Goal: Obtain resource: Obtain resource

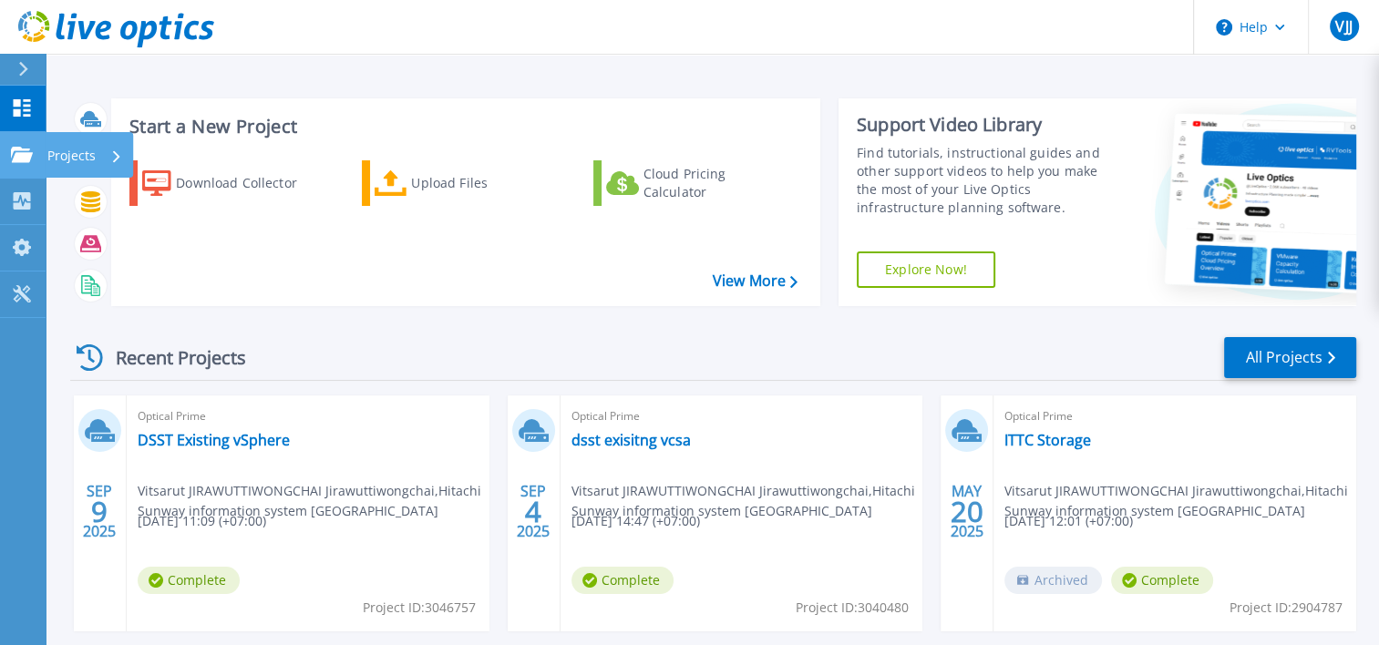
click at [24, 168] on link "Projects Projects" at bounding box center [23, 155] width 46 height 46
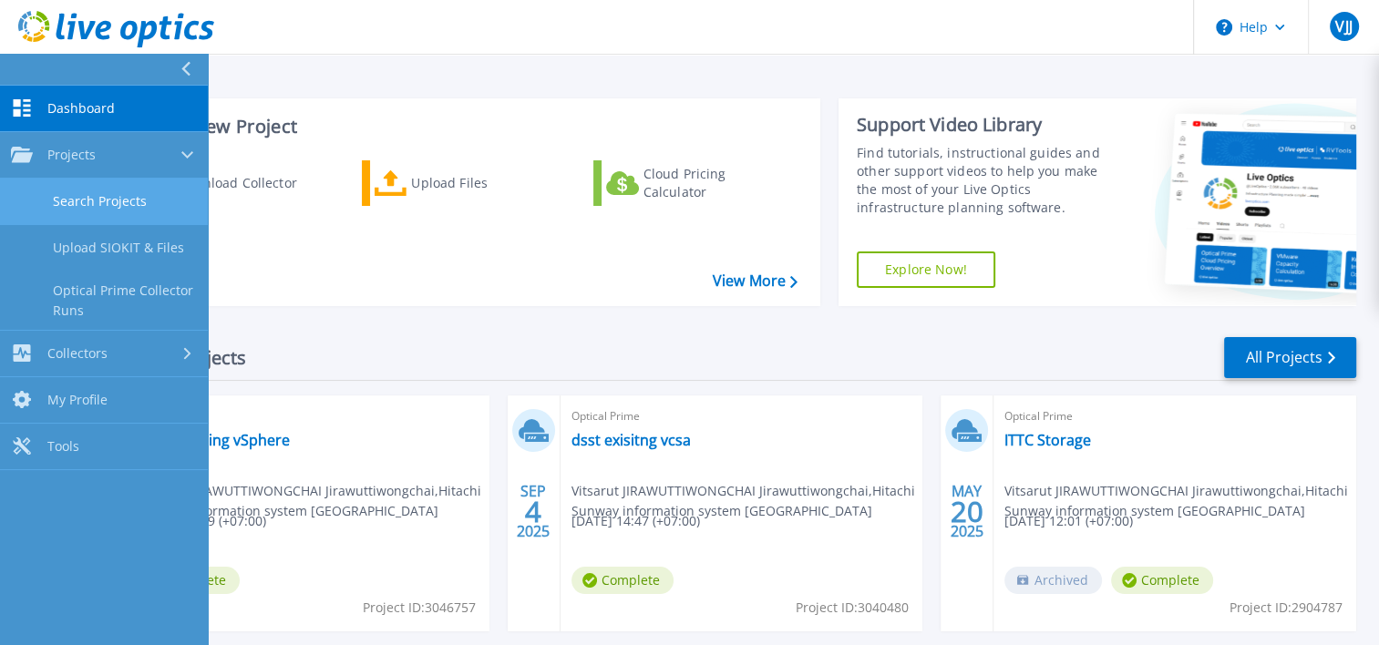
click at [146, 201] on link "Search Projects" at bounding box center [104, 202] width 208 height 46
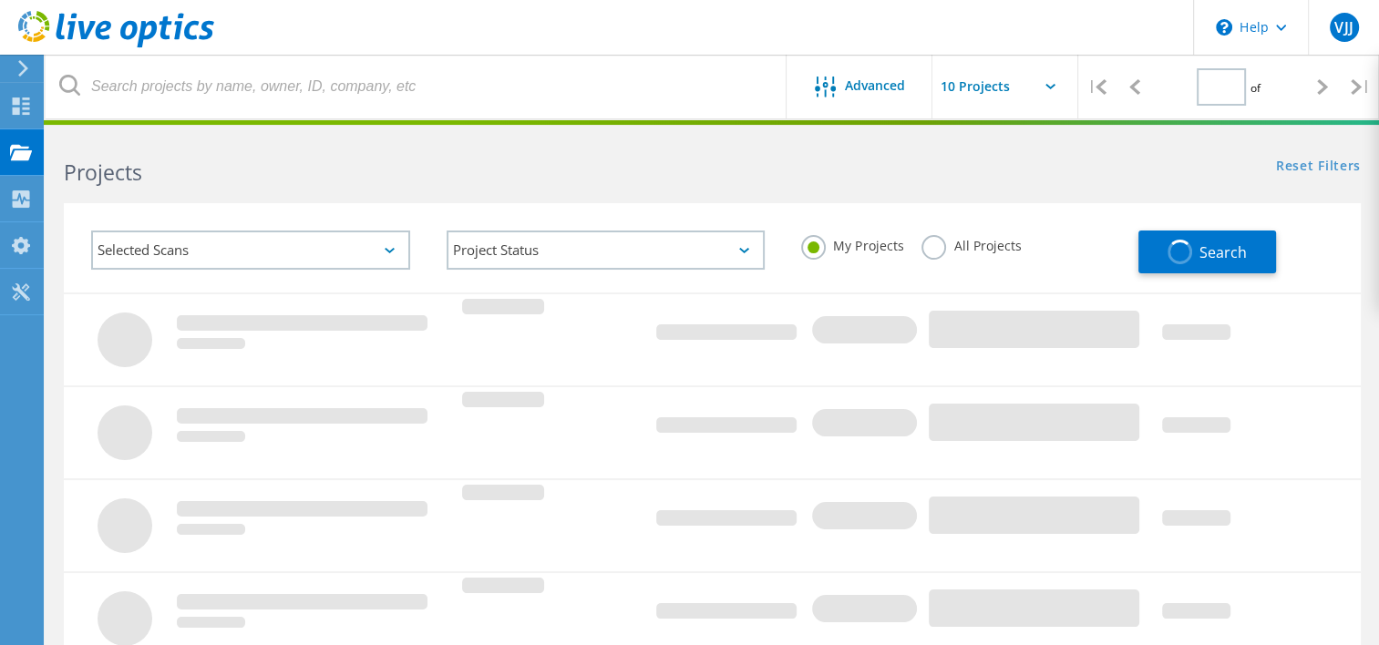
type input "1"
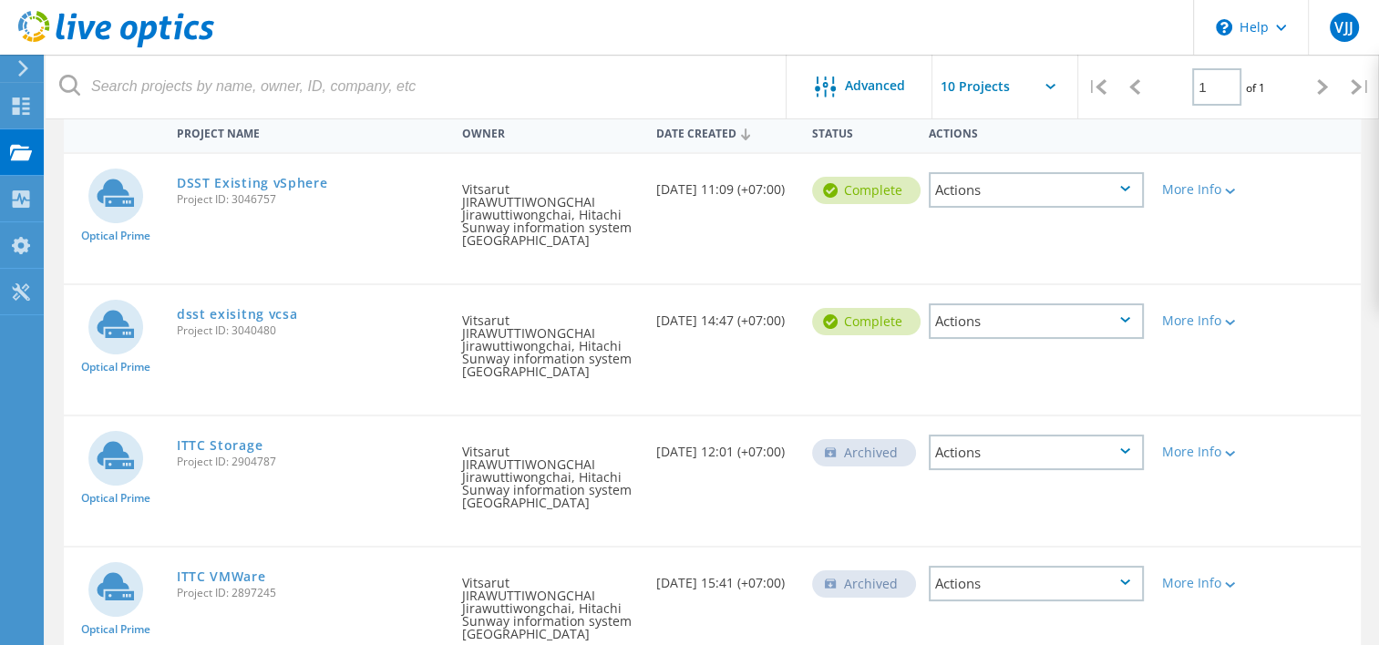
scroll to position [365, 0]
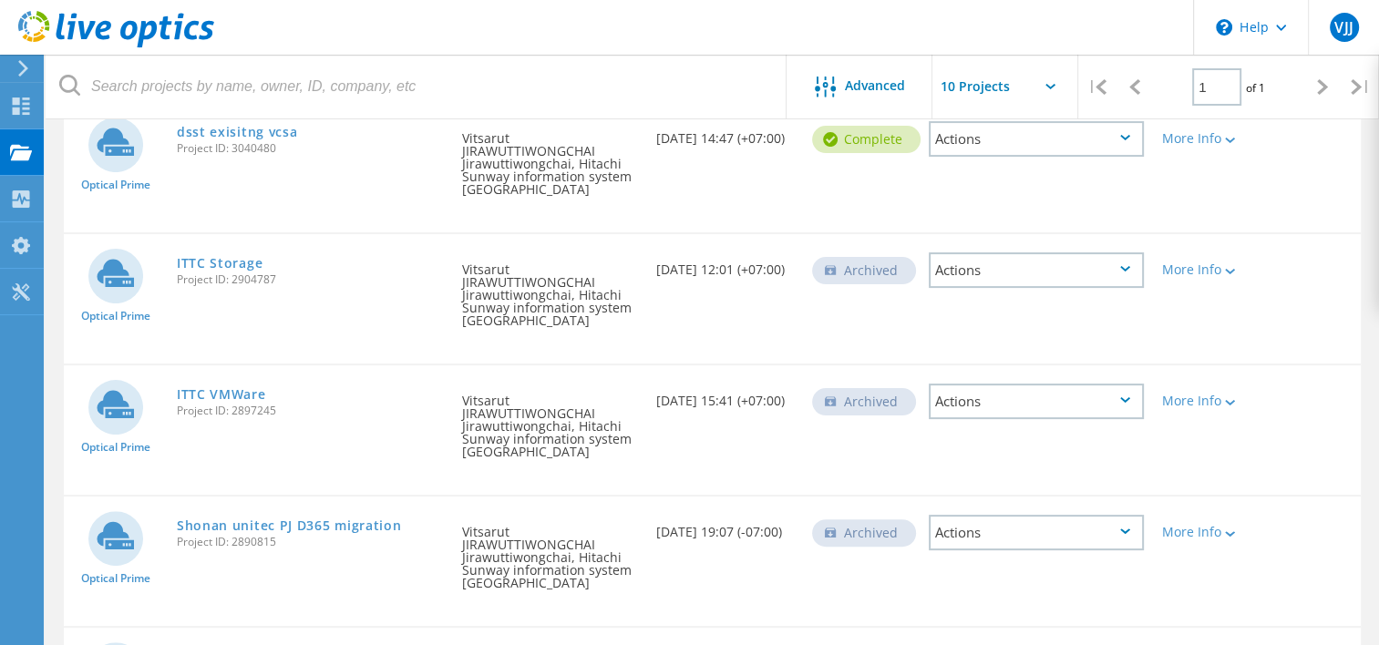
click at [1072, 273] on div "Actions" at bounding box center [1036, 270] width 215 height 36
click at [725, 332] on div "Optical Prime ITTC Storage Project ID: 2904787 Requested By Vitsarut JIRAWUTTIW…" at bounding box center [712, 298] width 1297 height 129
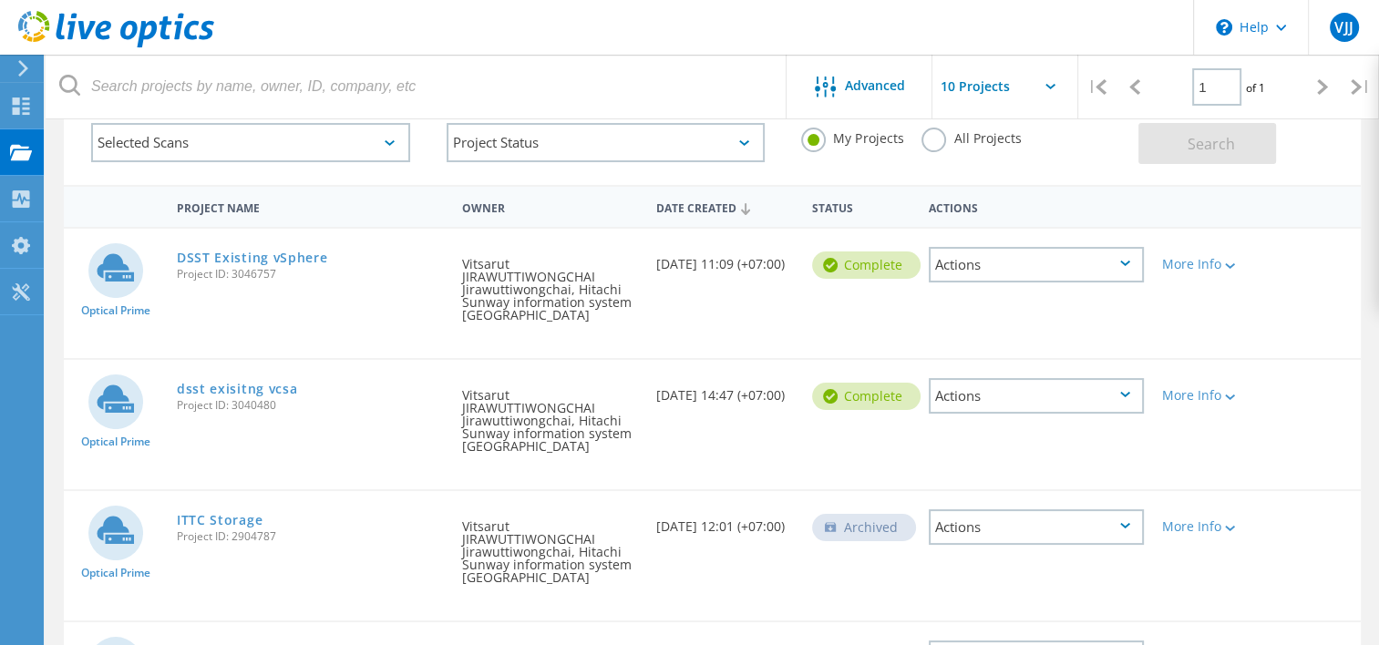
scroll to position [91, 0]
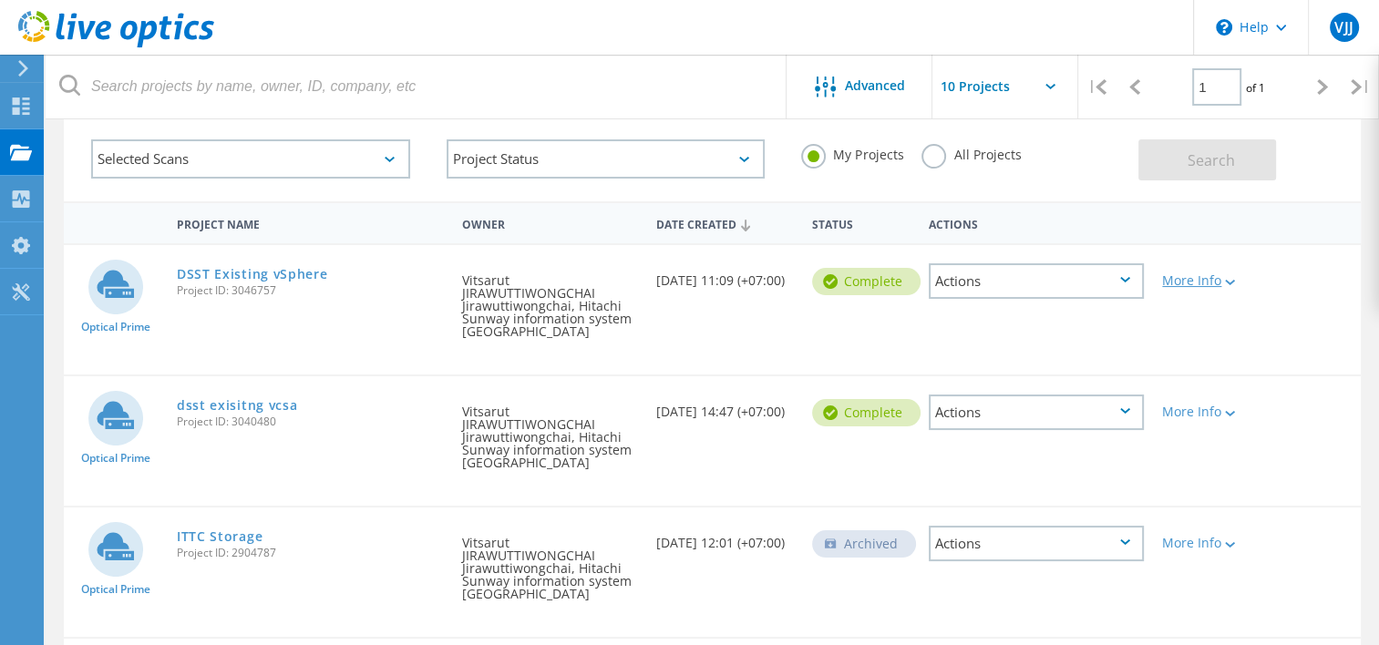
click at [1247, 284] on div "More Info" at bounding box center [1205, 280] width 86 height 13
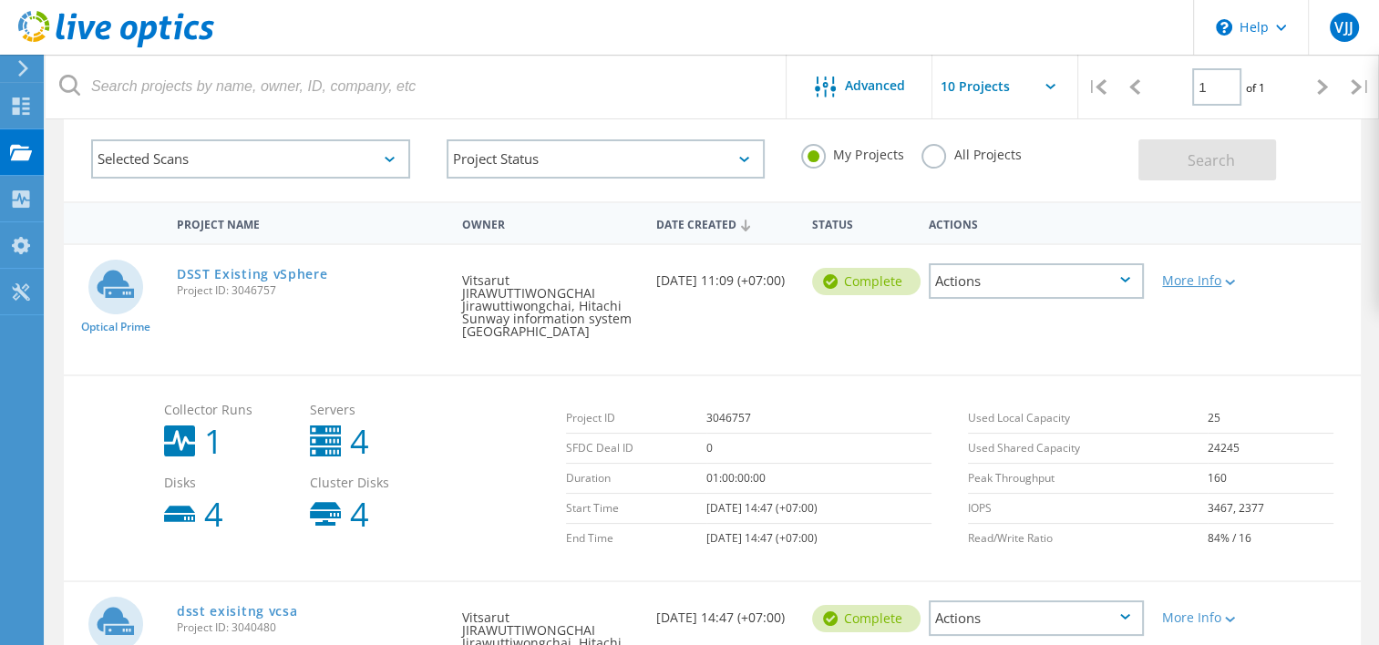
click at [1247, 284] on div "More Info" at bounding box center [1205, 280] width 86 height 13
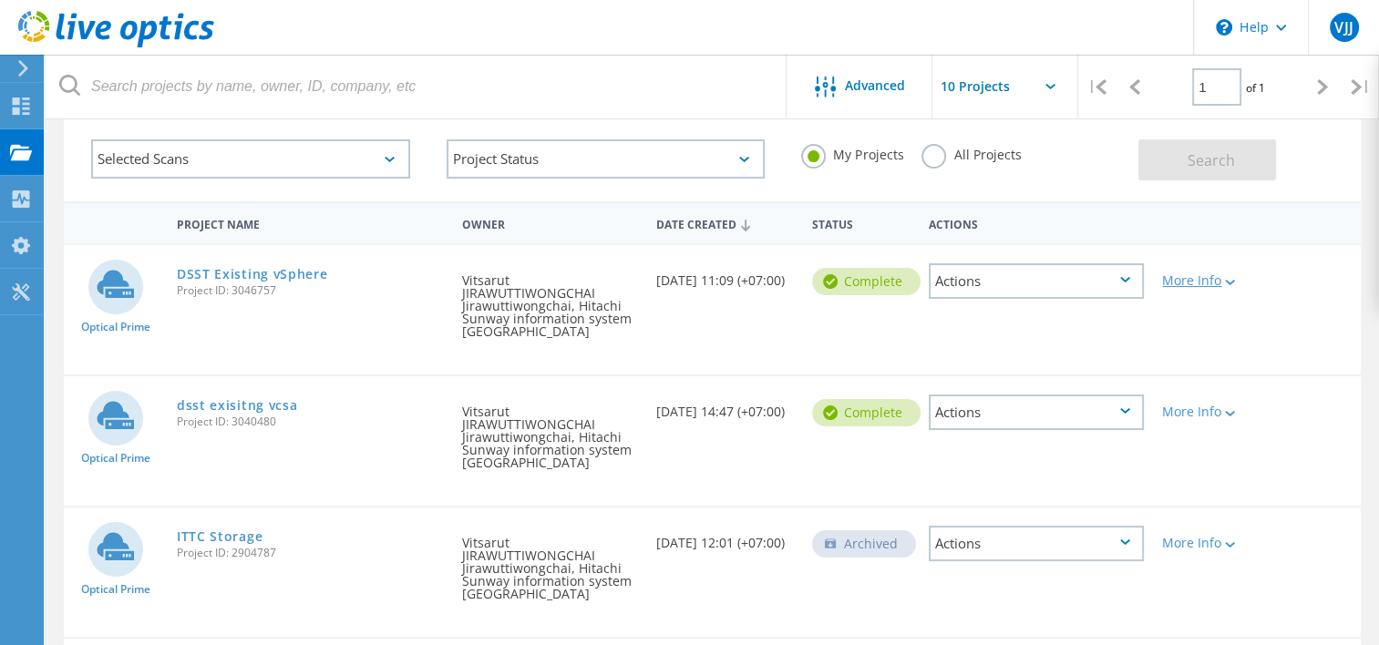
click at [1205, 275] on div "More Info" at bounding box center [1205, 280] width 86 height 13
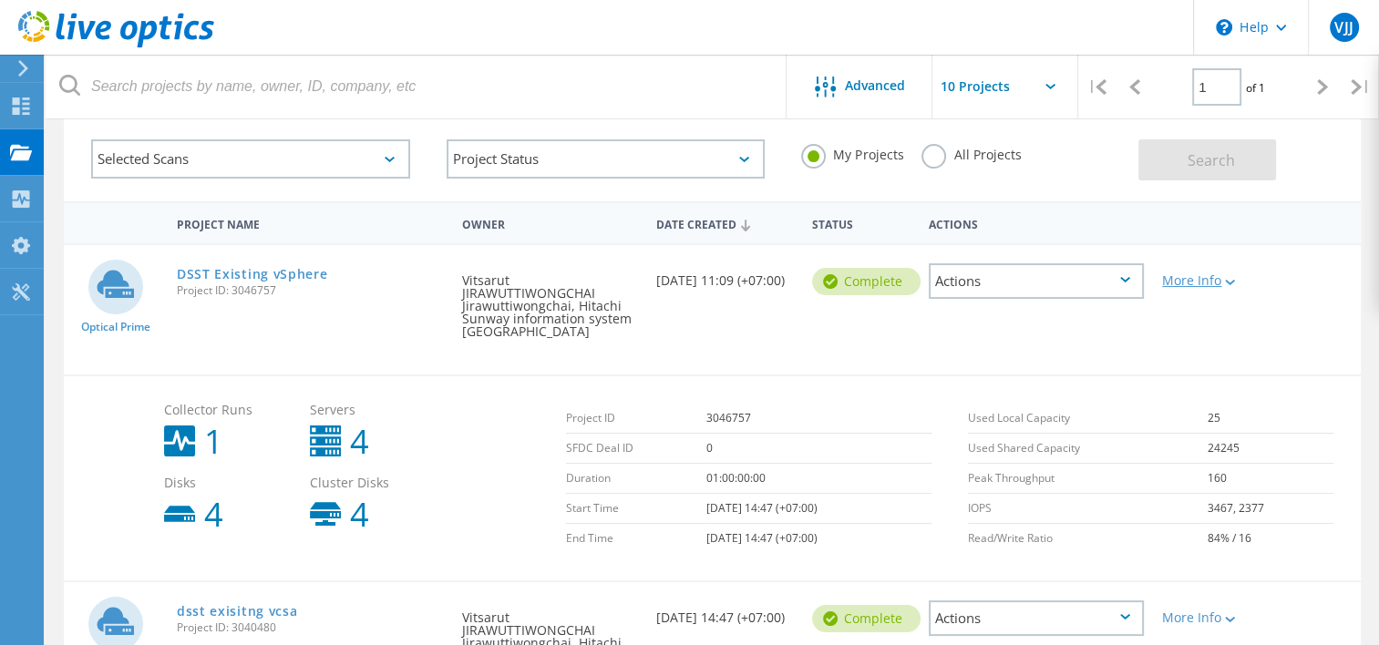
click at [1205, 275] on div "More Info" at bounding box center [1205, 280] width 86 height 13
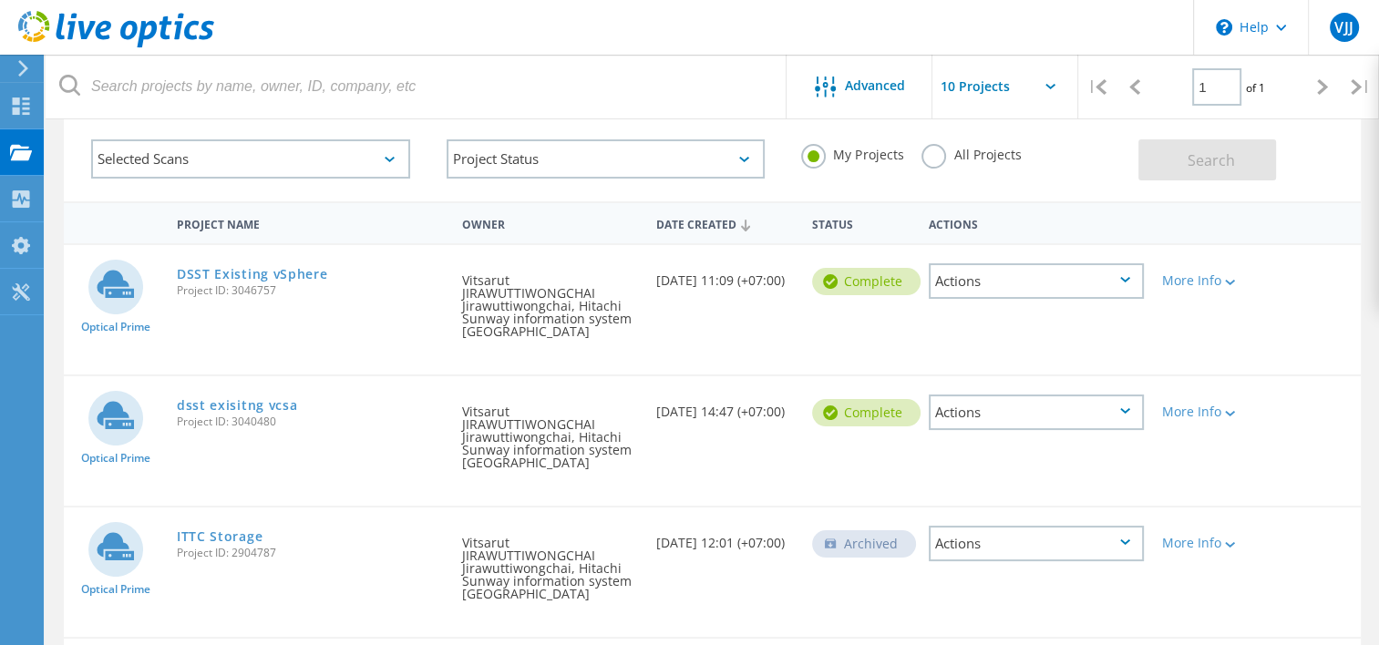
click at [1068, 281] on div "Actions" at bounding box center [1036, 281] width 215 height 36
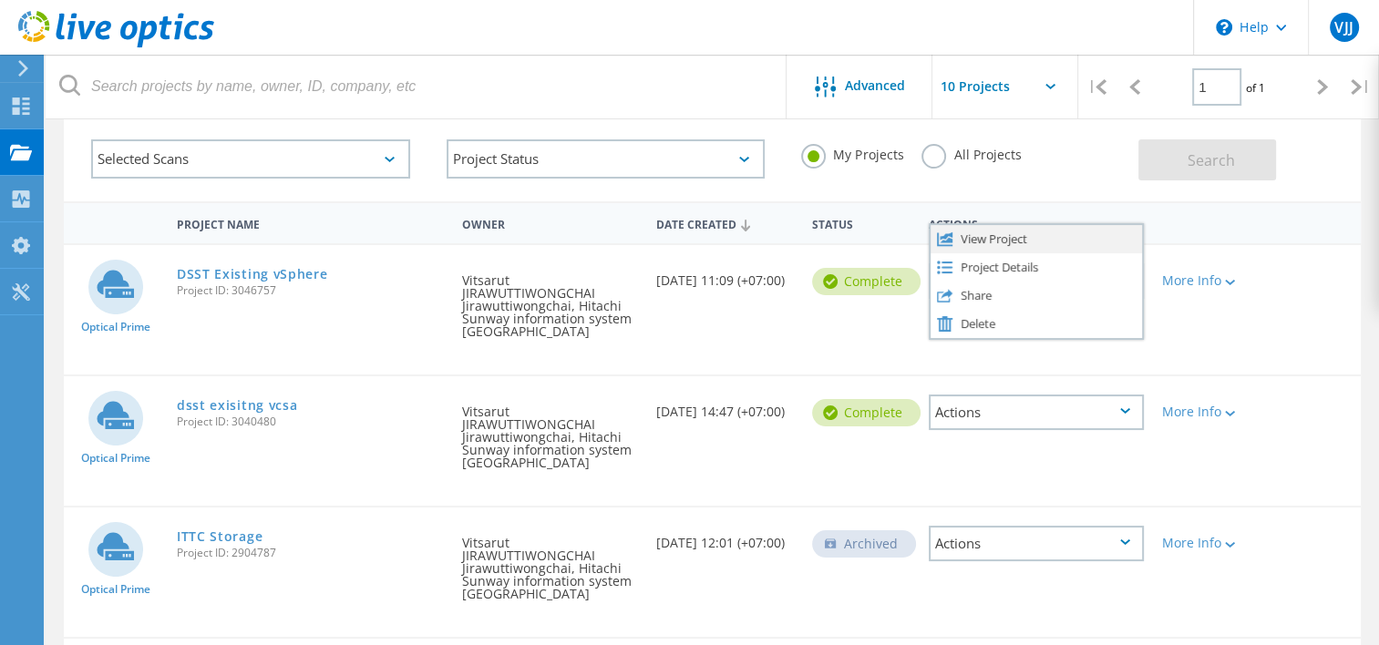
click at [973, 241] on div "View Project" at bounding box center [1036, 239] width 211 height 28
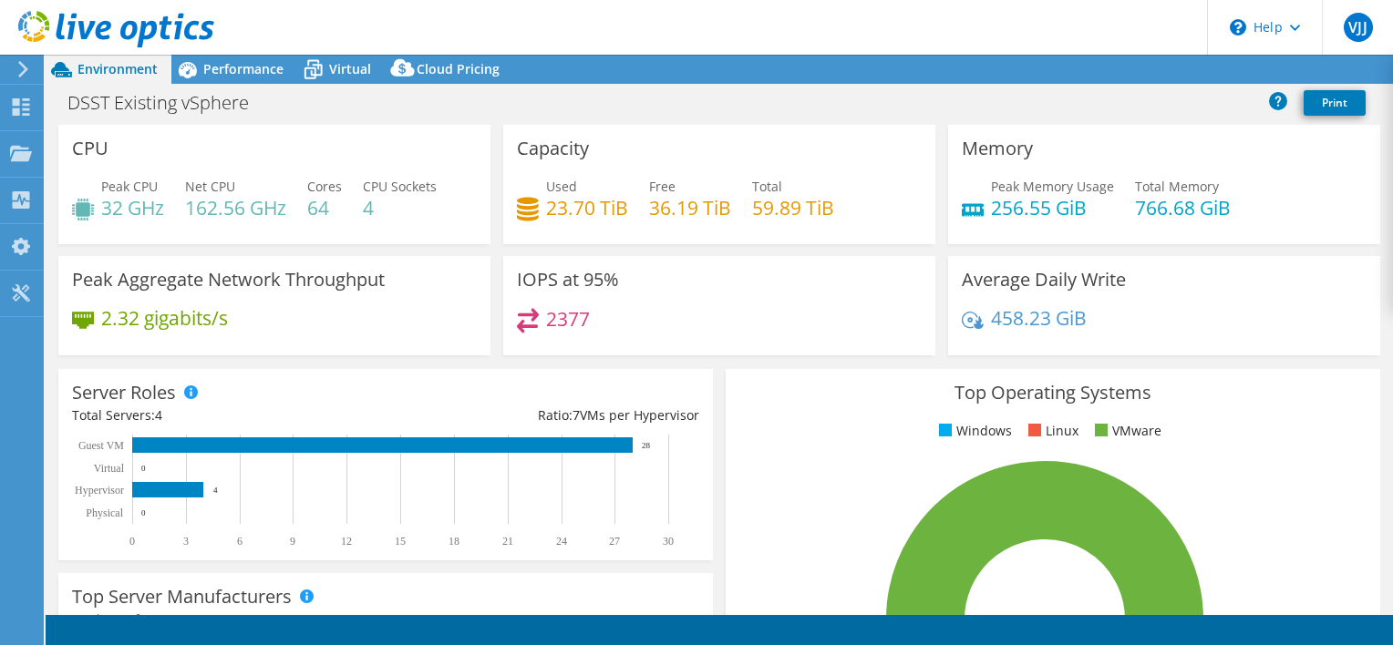
select select "USD"
click at [1081, 66] on link "Reports" at bounding box center [1085, 70] width 88 height 28
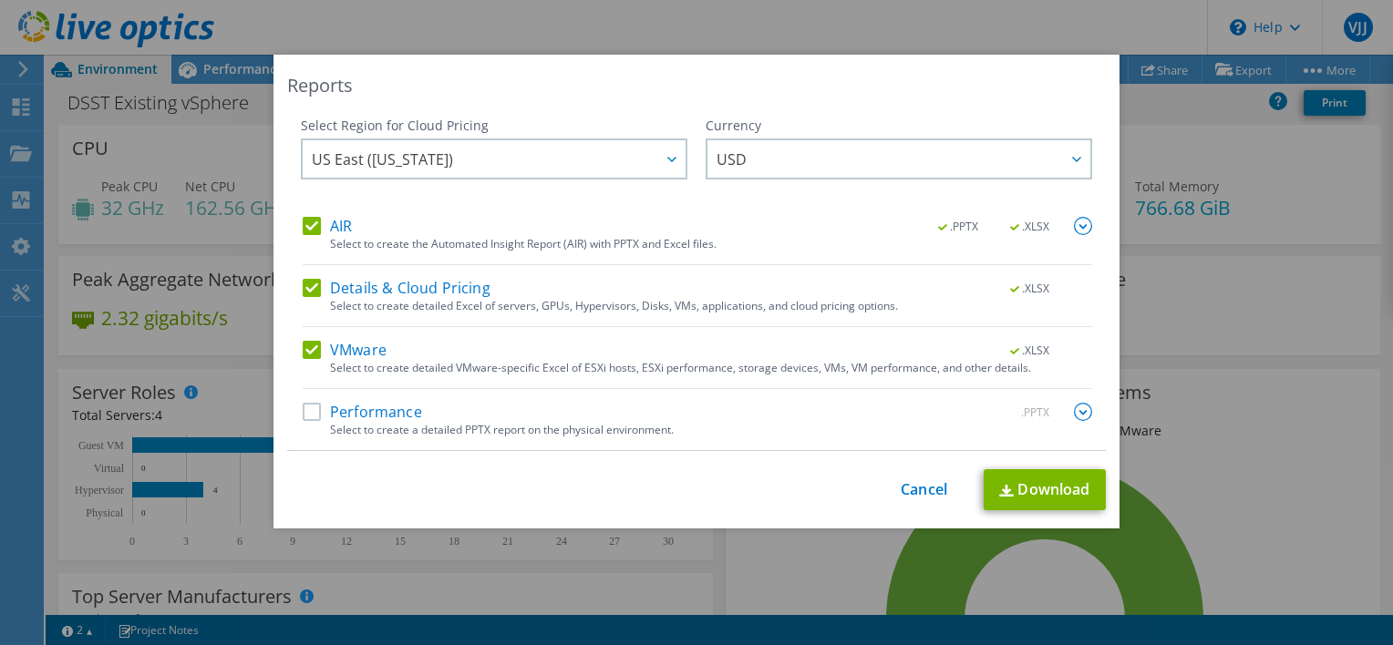
click at [350, 283] on label "Details & Cloud Pricing" at bounding box center [397, 288] width 188 height 18
click at [0, 0] on input "Details & Cloud Pricing" at bounding box center [0, 0] width 0 height 0
click at [349, 406] on label "Performance" at bounding box center [362, 412] width 119 height 18
click at [0, 0] on input "Performance" at bounding box center [0, 0] width 0 height 0
click at [331, 225] on label "AIR" at bounding box center [327, 226] width 49 height 18
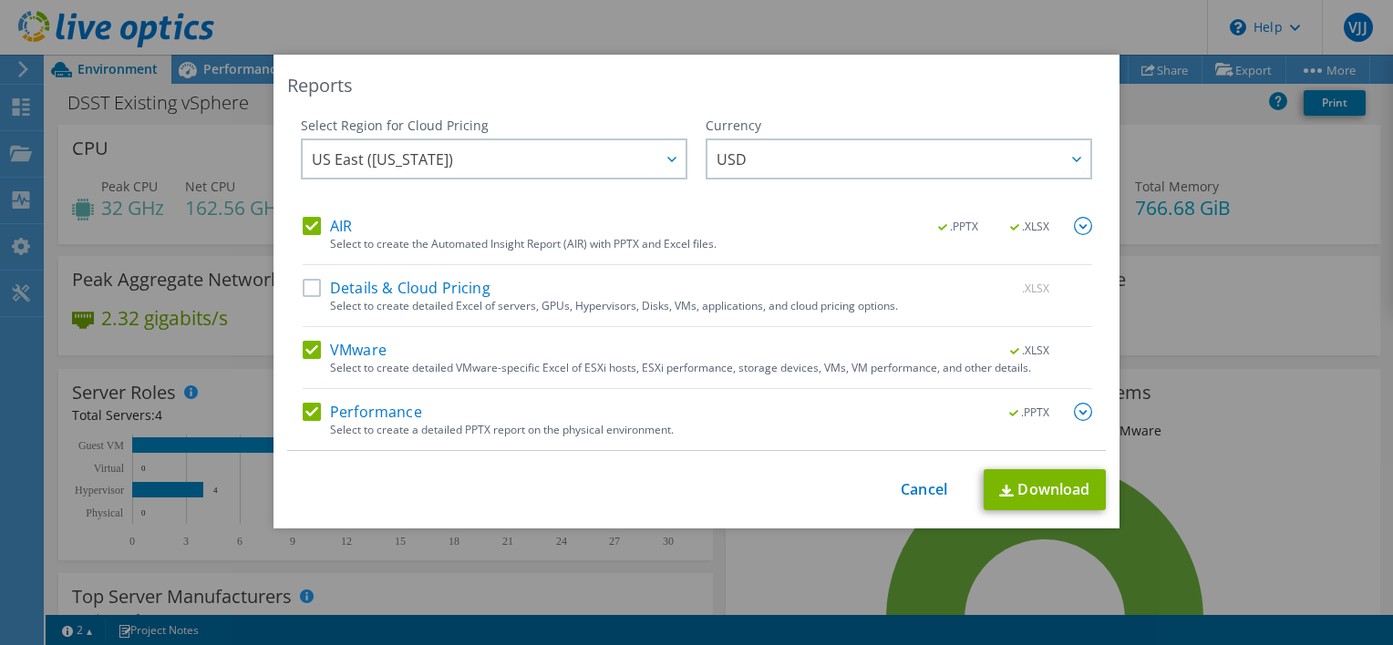
click at [0, 0] on input "AIR" at bounding box center [0, 0] width 0 height 0
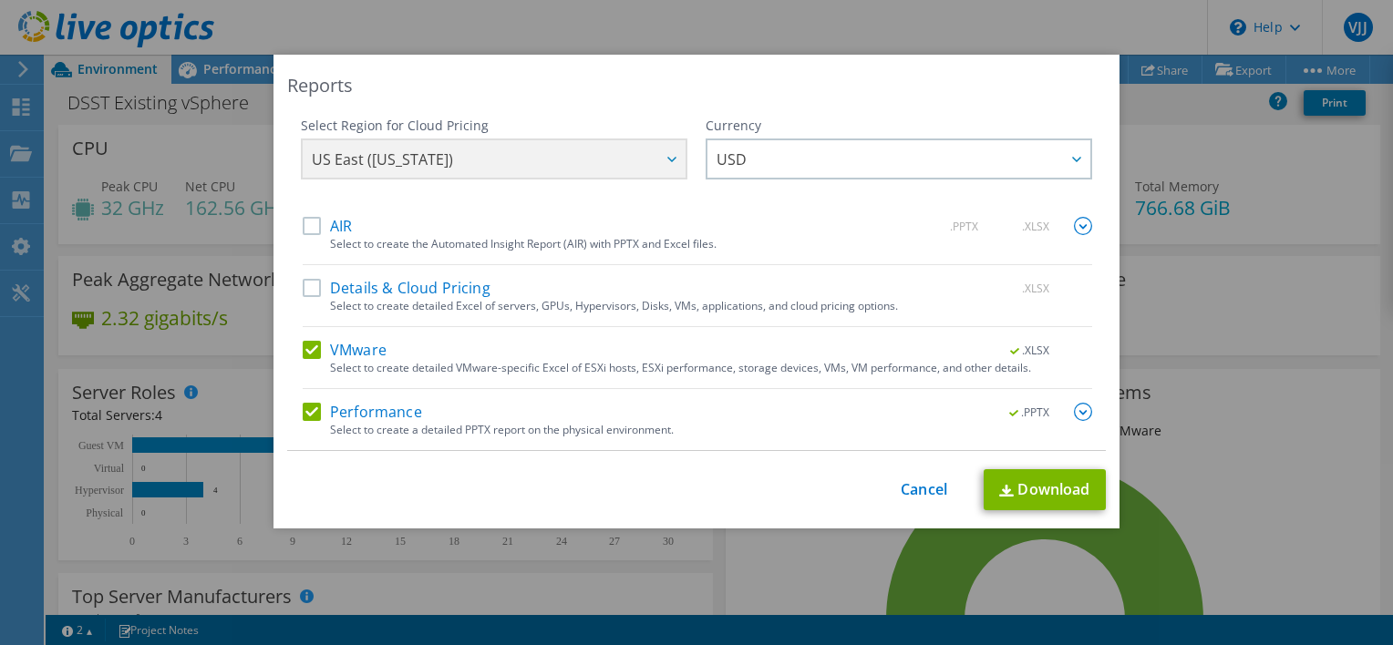
click at [337, 230] on label "AIR" at bounding box center [327, 226] width 49 height 18
click at [0, 0] on input "AIR" at bounding box center [0, 0] width 0 height 0
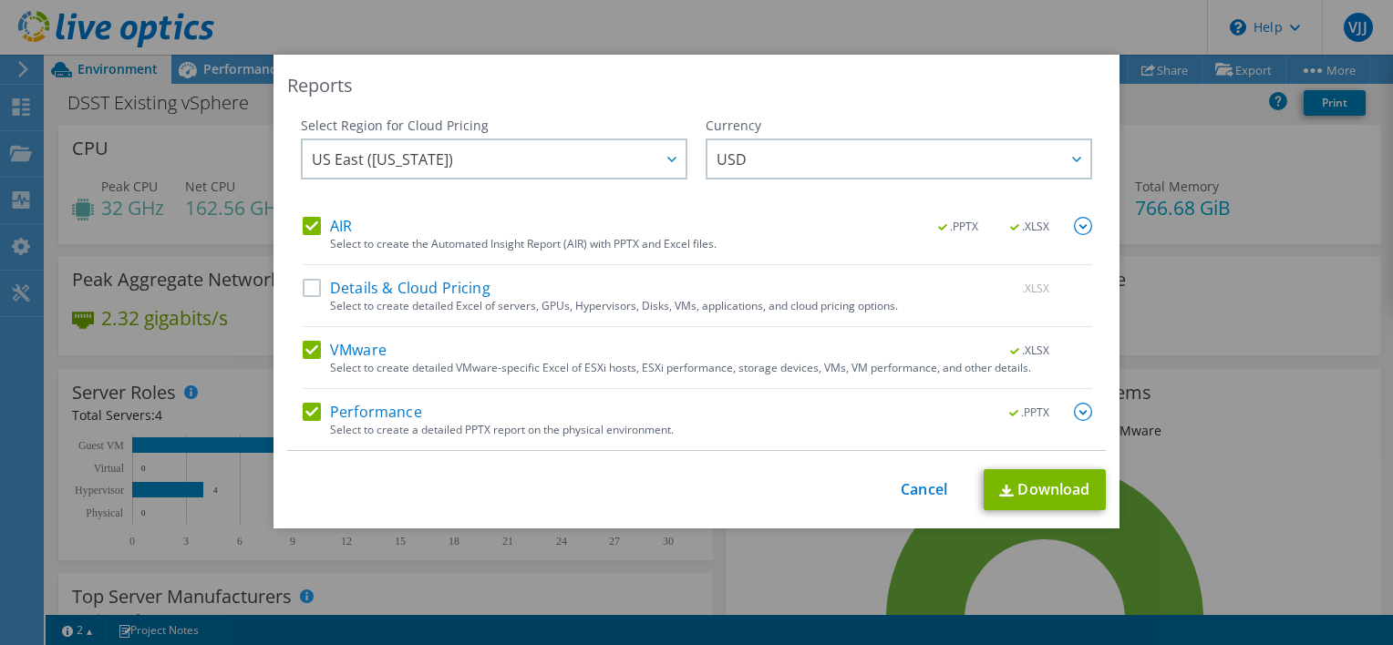
click at [1076, 226] on img at bounding box center [1083, 226] width 18 height 18
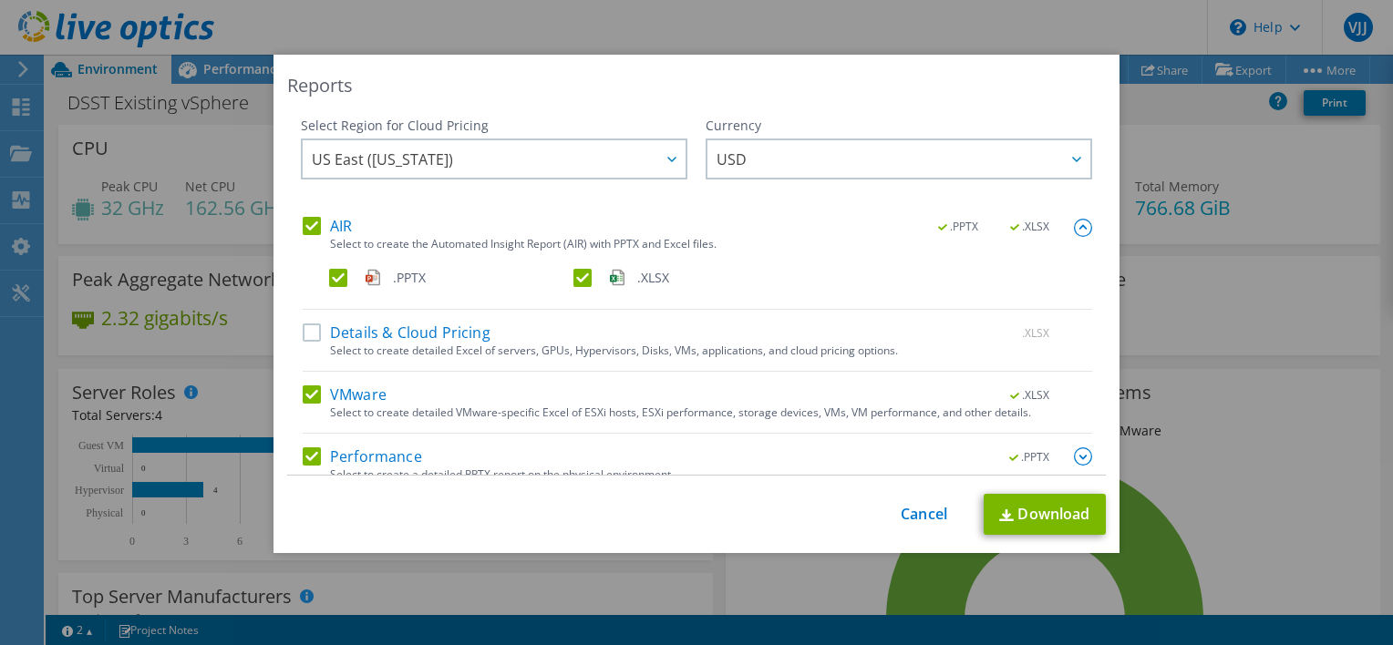
click at [1076, 226] on div "Select Region for Cloud Pricing Asia Pacific ([GEOGRAPHIC_DATA]) [GEOGRAPHIC_DA…" at bounding box center [696, 296] width 819 height 359
click at [315, 396] on label "VMware" at bounding box center [345, 395] width 84 height 18
click at [0, 0] on input "VMware" at bounding box center [0, 0] width 0 height 0
click at [304, 231] on label "AIR" at bounding box center [327, 226] width 49 height 18
click at [0, 0] on input "AIR" at bounding box center [0, 0] width 0 height 0
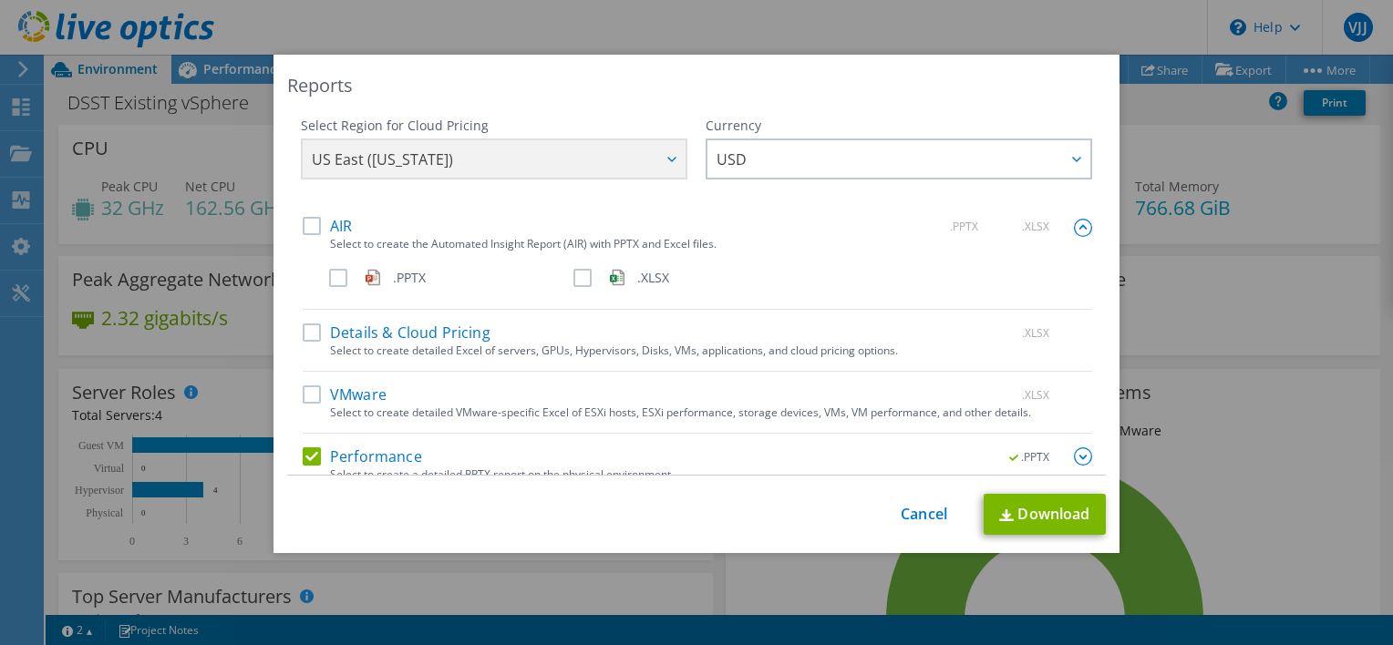
click at [304, 231] on label "AIR" at bounding box center [327, 226] width 49 height 18
click at [0, 0] on input "AIR" at bounding box center [0, 0] width 0 height 0
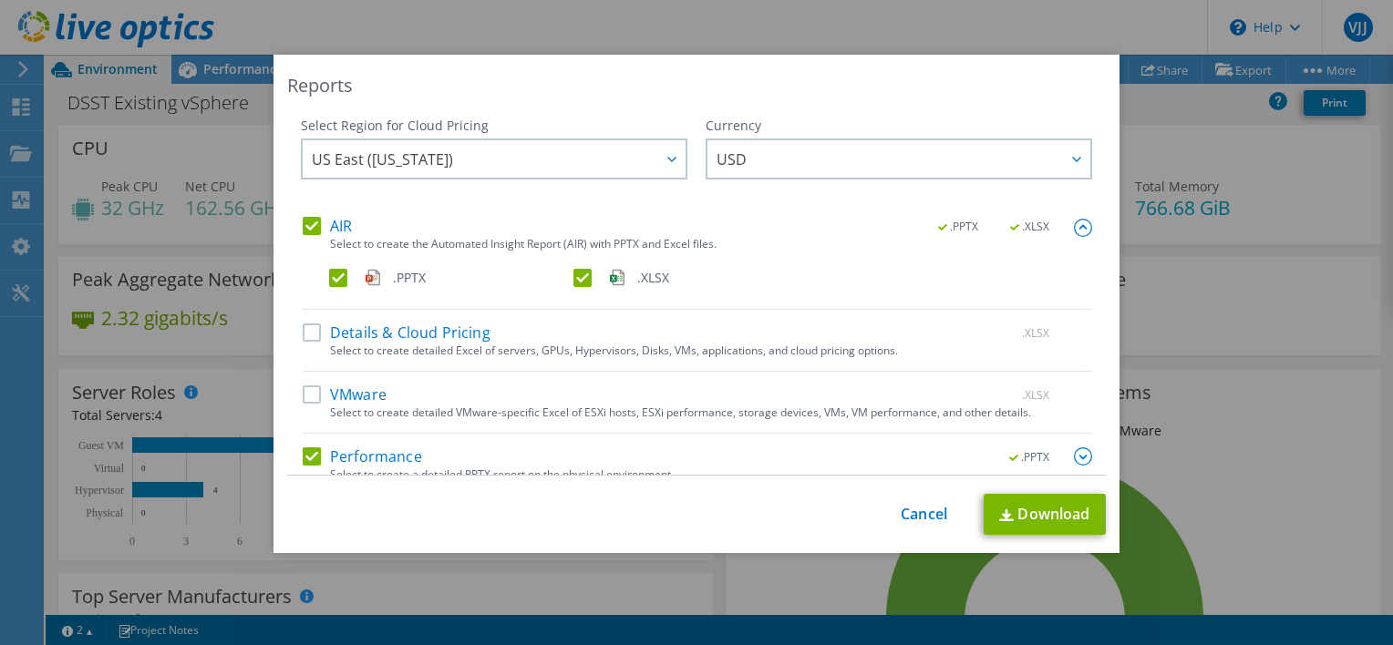
click at [577, 277] on label ".XLSX" at bounding box center [693, 278] width 241 height 18
click at [0, 0] on input ".XLSX" at bounding box center [0, 0] width 0 height 0
click at [1081, 518] on link "Download" at bounding box center [1045, 514] width 122 height 41
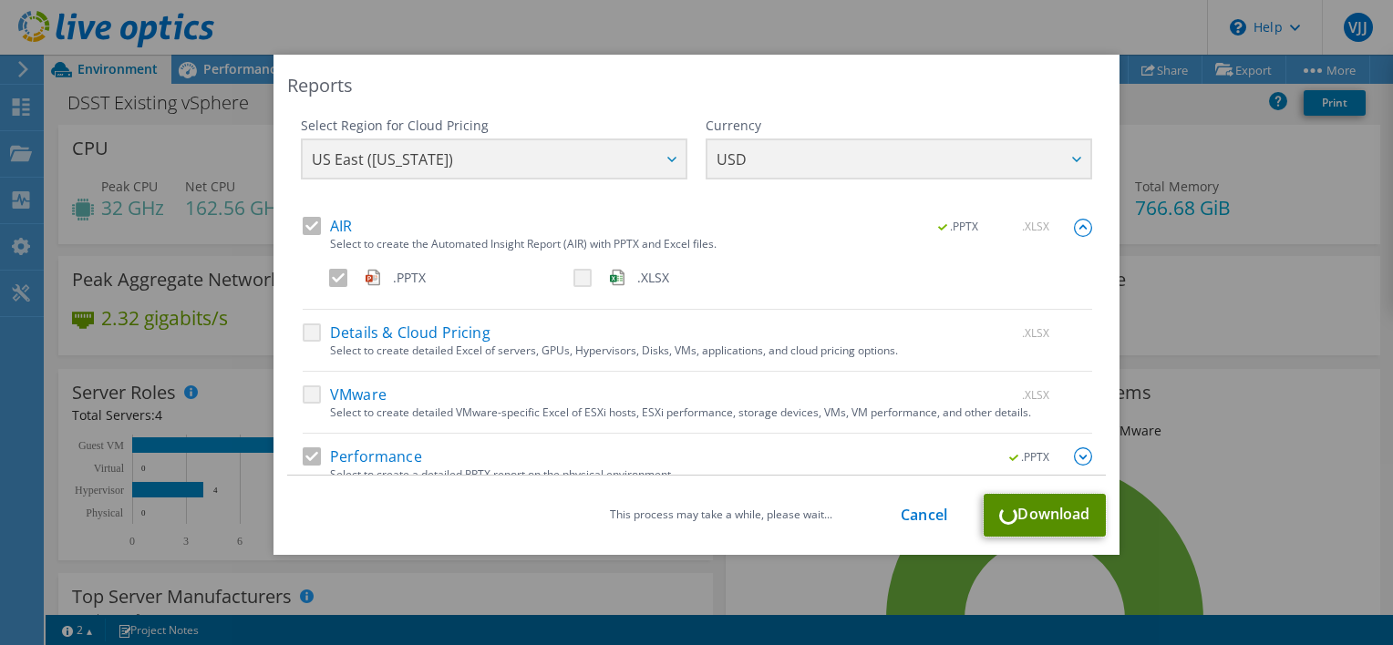
scroll to position [19, 0]
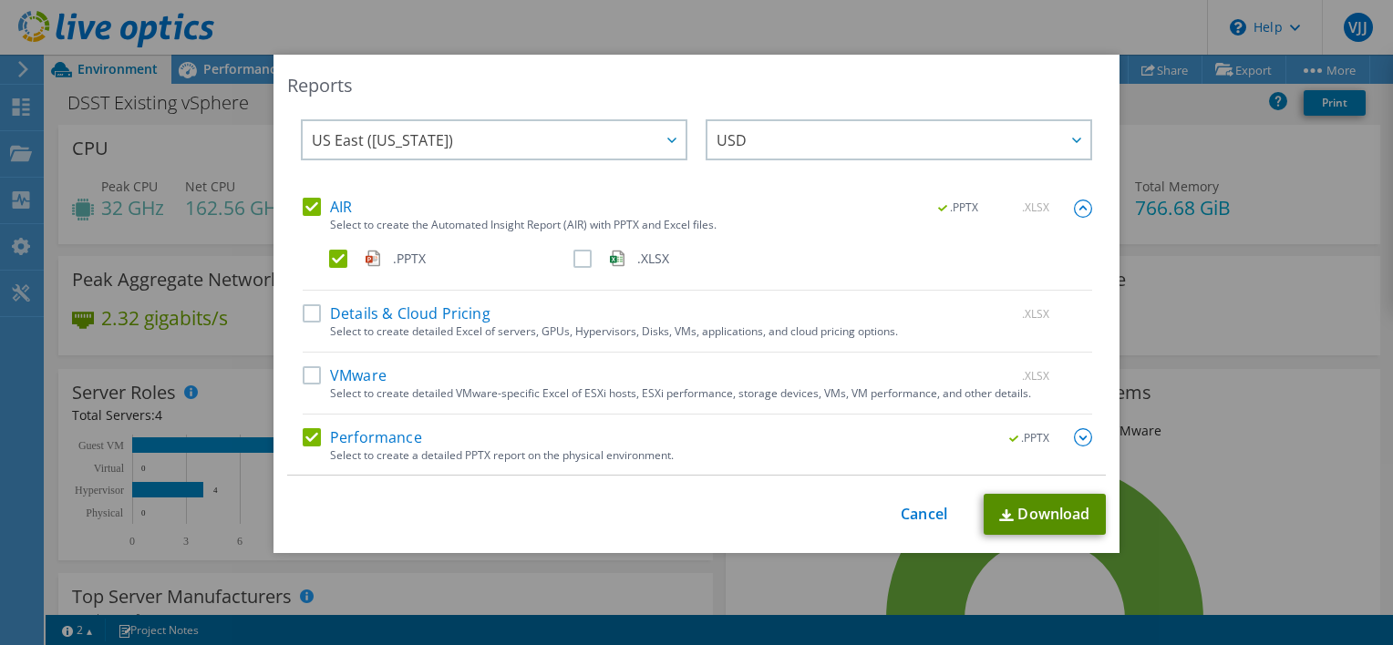
click at [1057, 525] on link "Download" at bounding box center [1045, 514] width 122 height 41
click at [1074, 435] on img at bounding box center [1083, 437] width 18 height 18
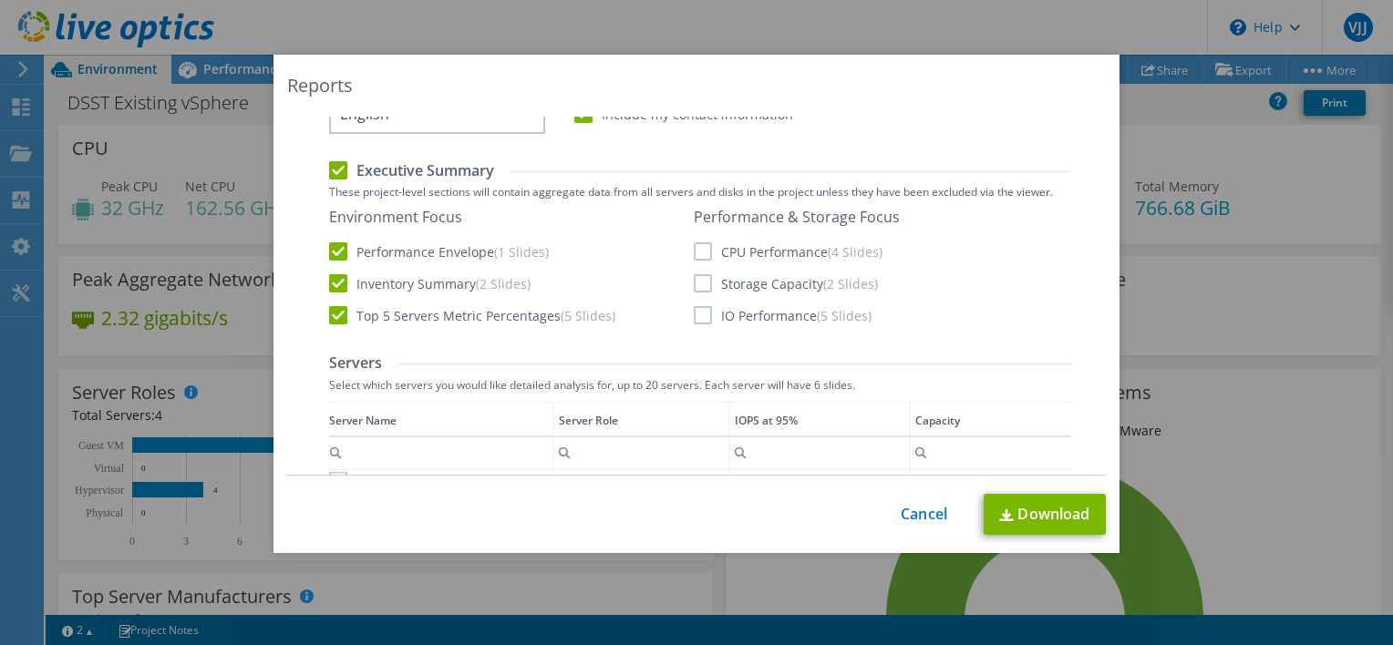
scroll to position [476, 0]
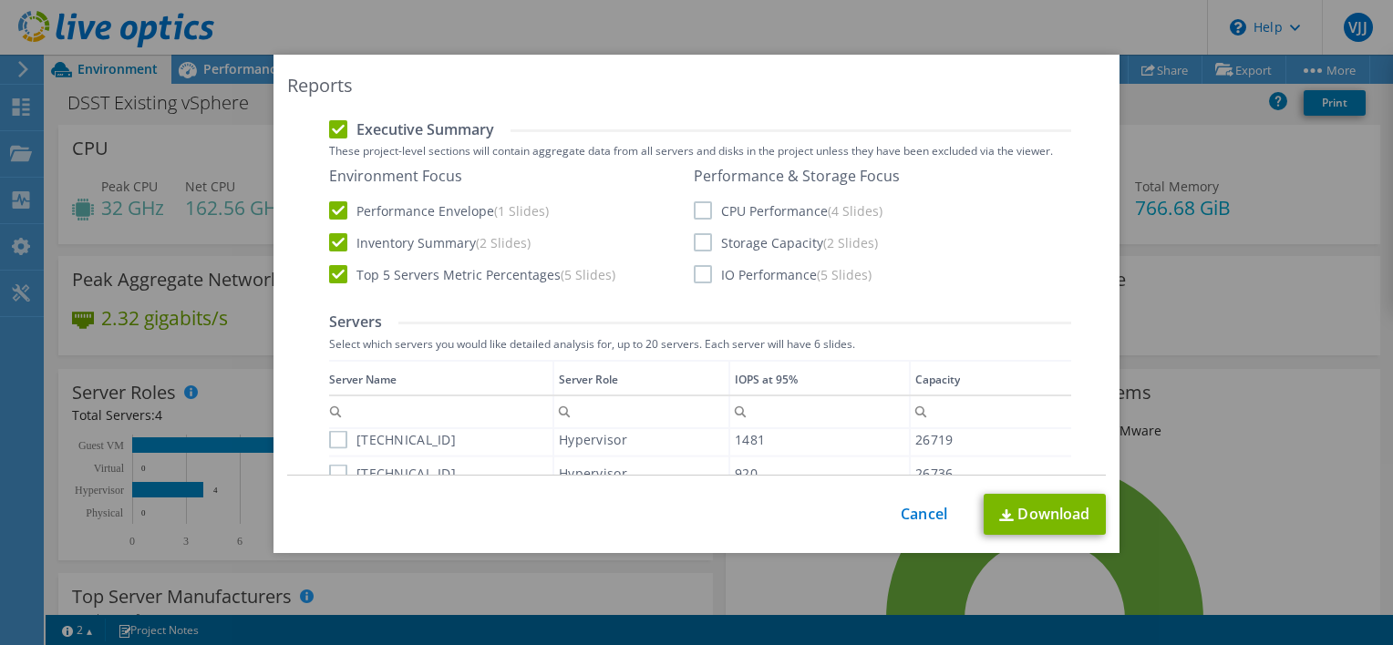
click at [695, 211] on label "CPU Performance (4 Slides)" at bounding box center [788, 210] width 189 height 18
click at [0, 0] on input "CPU Performance (4 Slides)" at bounding box center [0, 0] width 0 height 0
click at [694, 242] on label "Storage Capacity (2 Slides)" at bounding box center [786, 242] width 184 height 18
click at [0, 0] on input "Storage Capacity (2 Slides)" at bounding box center [0, 0] width 0 height 0
click at [704, 281] on label "IO Performance (5 Slides)" at bounding box center [783, 274] width 178 height 18
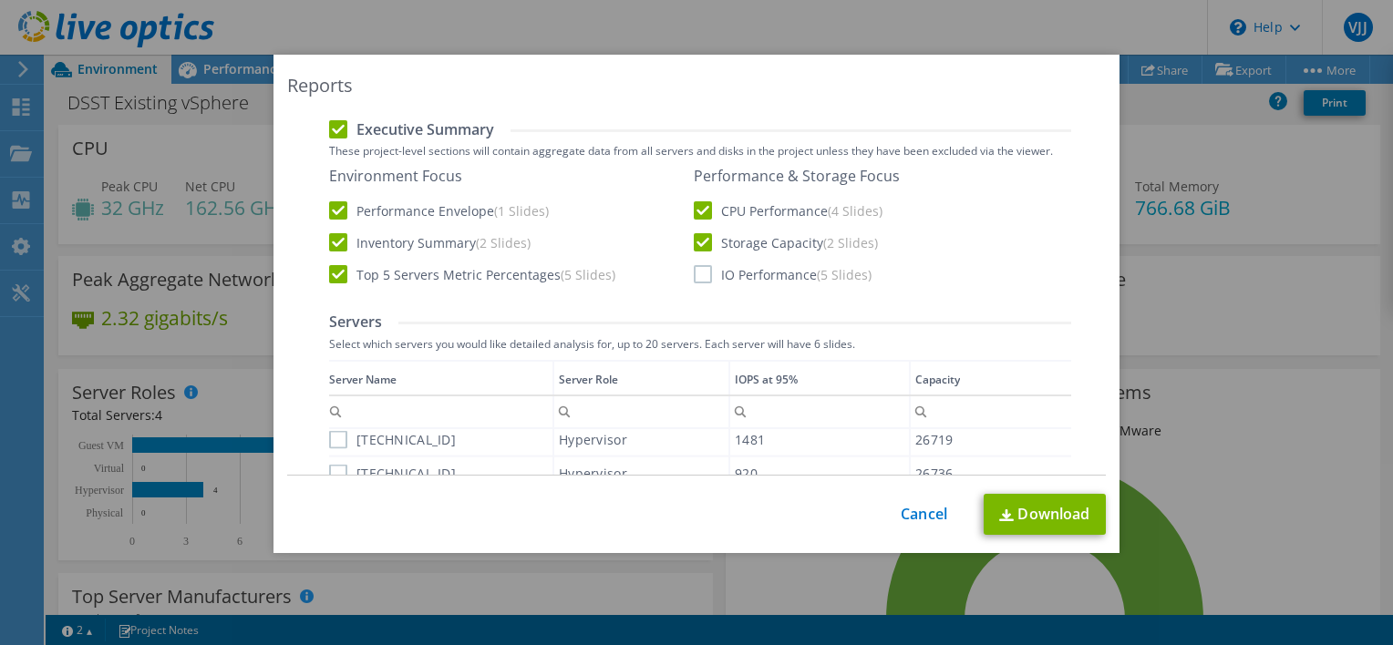
click at [0, 0] on input "IO Performance (5 Slides)" at bounding box center [0, 0] width 0 height 0
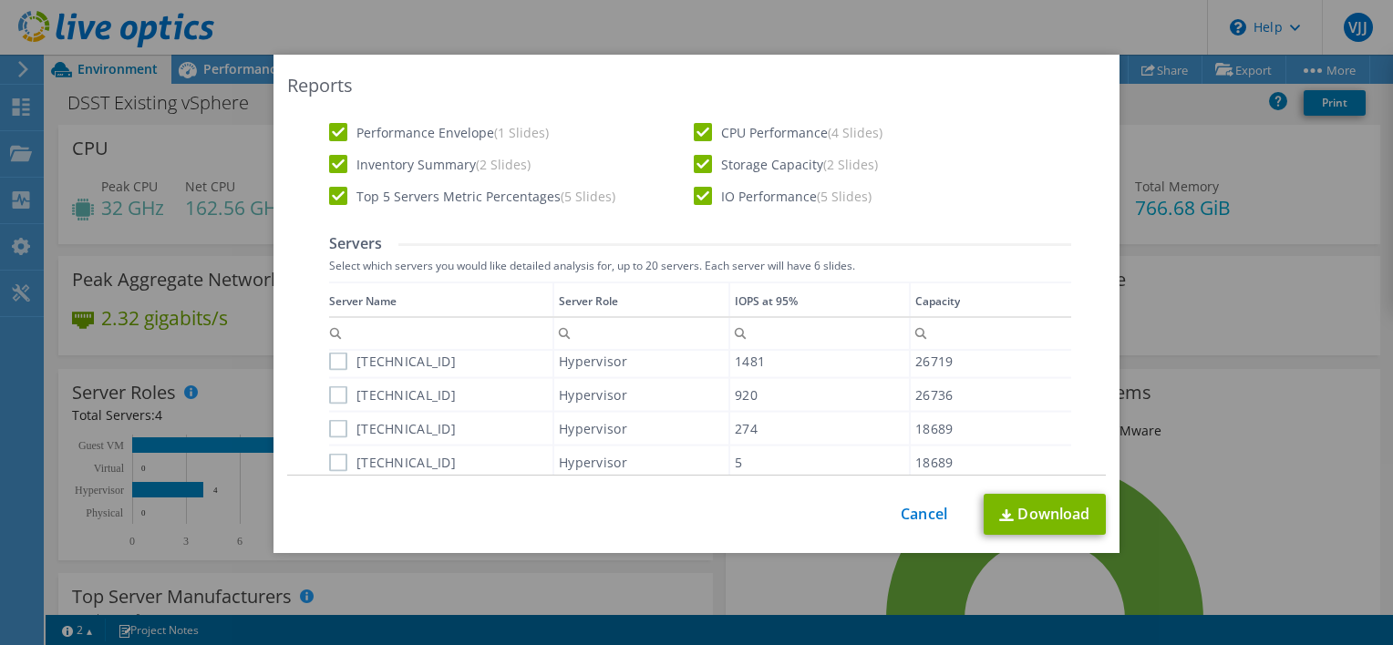
scroll to position [658, 0]
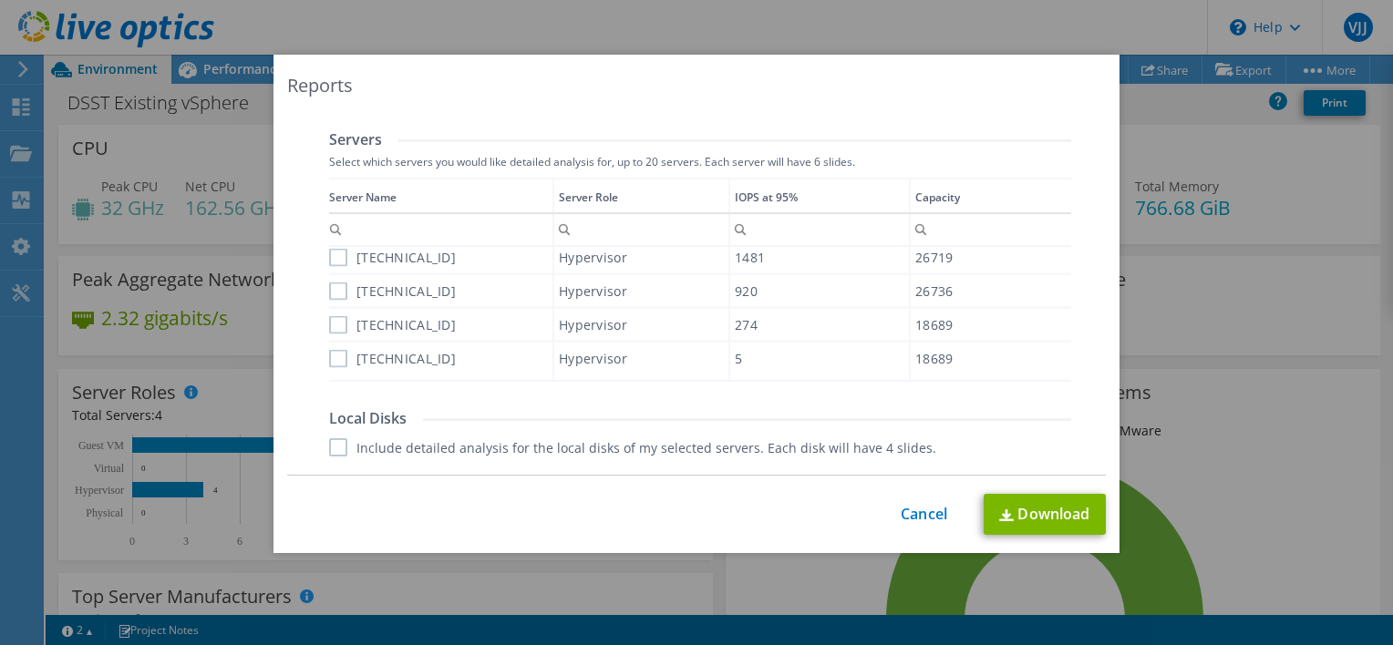
click at [330, 259] on label "[TECHNICAL_ID]" at bounding box center [392, 257] width 127 height 18
click at [0, 0] on input "[TECHNICAL_ID]" at bounding box center [0, 0] width 0 height 0
click at [337, 289] on label "[TECHNICAL_ID]" at bounding box center [392, 292] width 127 height 18
click at [0, 0] on input "[TECHNICAL_ID]" at bounding box center [0, 0] width 0 height 0
click at [336, 319] on label "[TECHNICAL_ID]" at bounding box center [392, 325] width 127 height 18
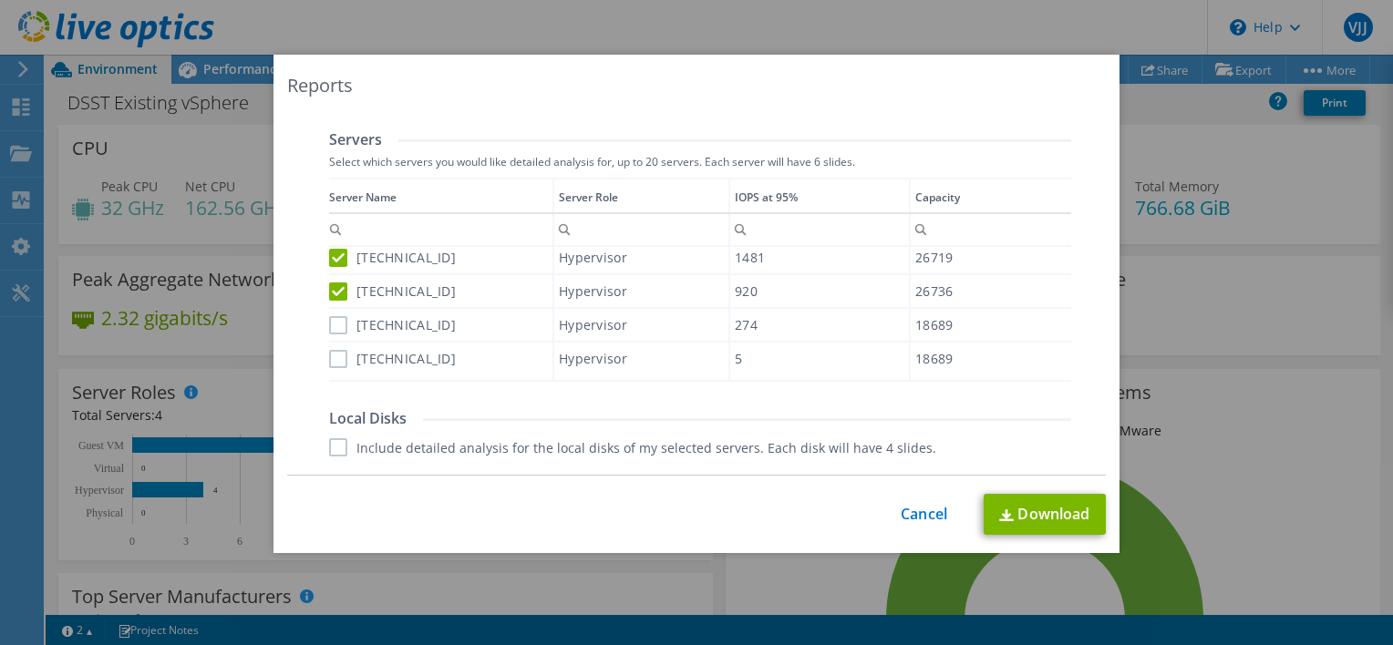
click at [0, 0] on input "[TECHNICAL_ID]" at bounding box center [0, 0] width 0 height 0
click at [336, 354] on label "[TECHNICAL_ID]" at bounding box center [392, 358] width 127 height 18
click at [0, 0] on input "[TECHNICAL_ID]" at bounding box center [0, 0] width 0 height 0
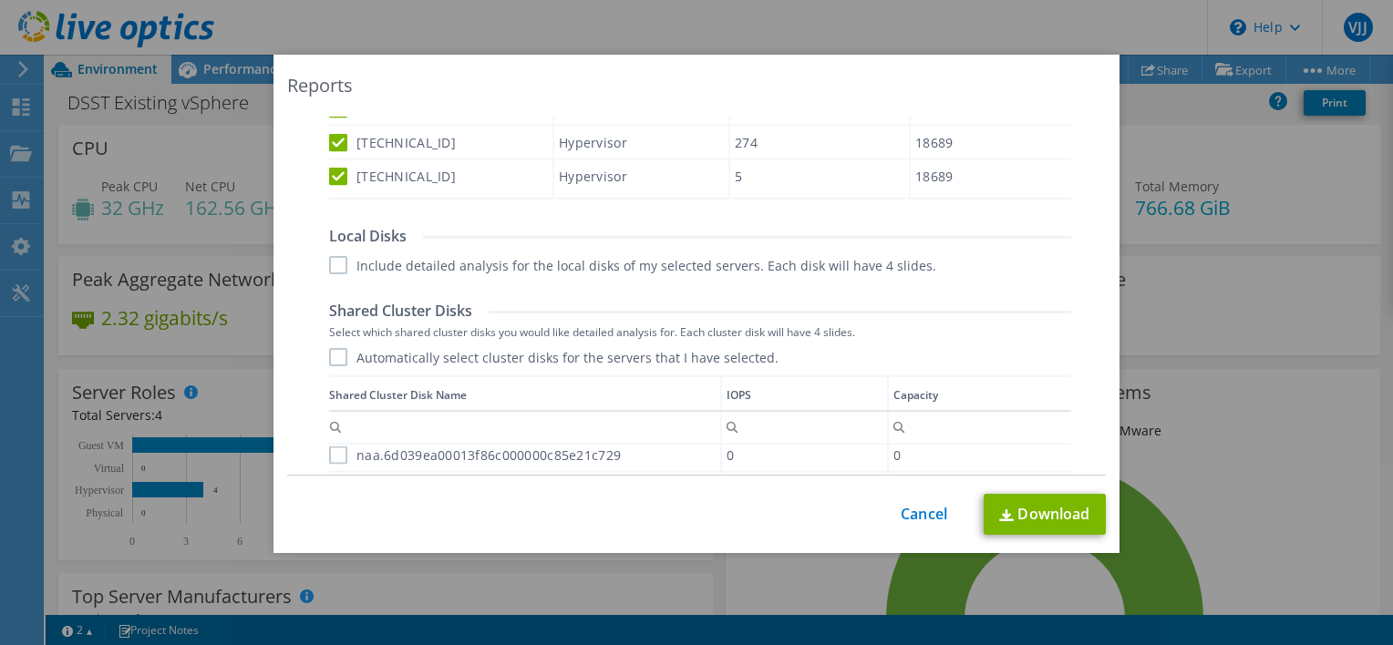
scroll to position [932, 0]
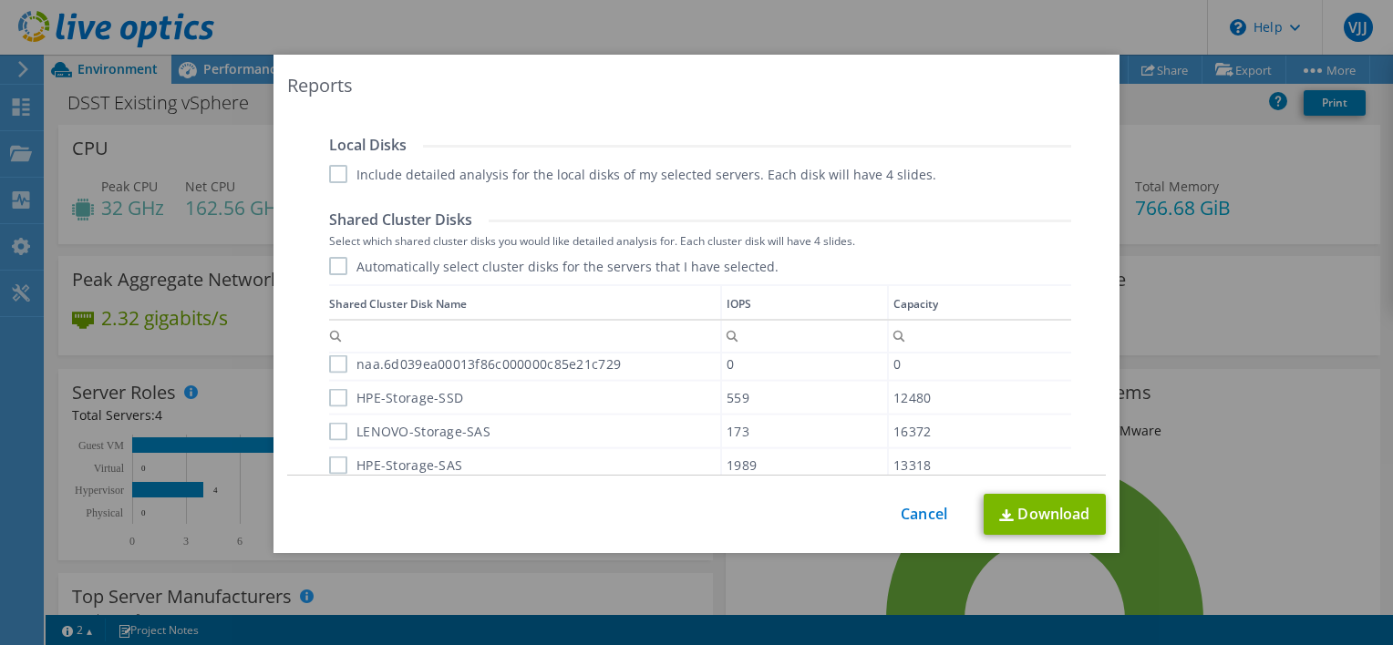
click at [329, 269] on label "Automatically select cluster disks for the servers that I have selected." at bounding box center [553, 266] width 449 height 18
click at [0, 0] on input "Automatically select cluster disks for the servers that I have selected." at bounding box center [0, 0] width 0 height 0
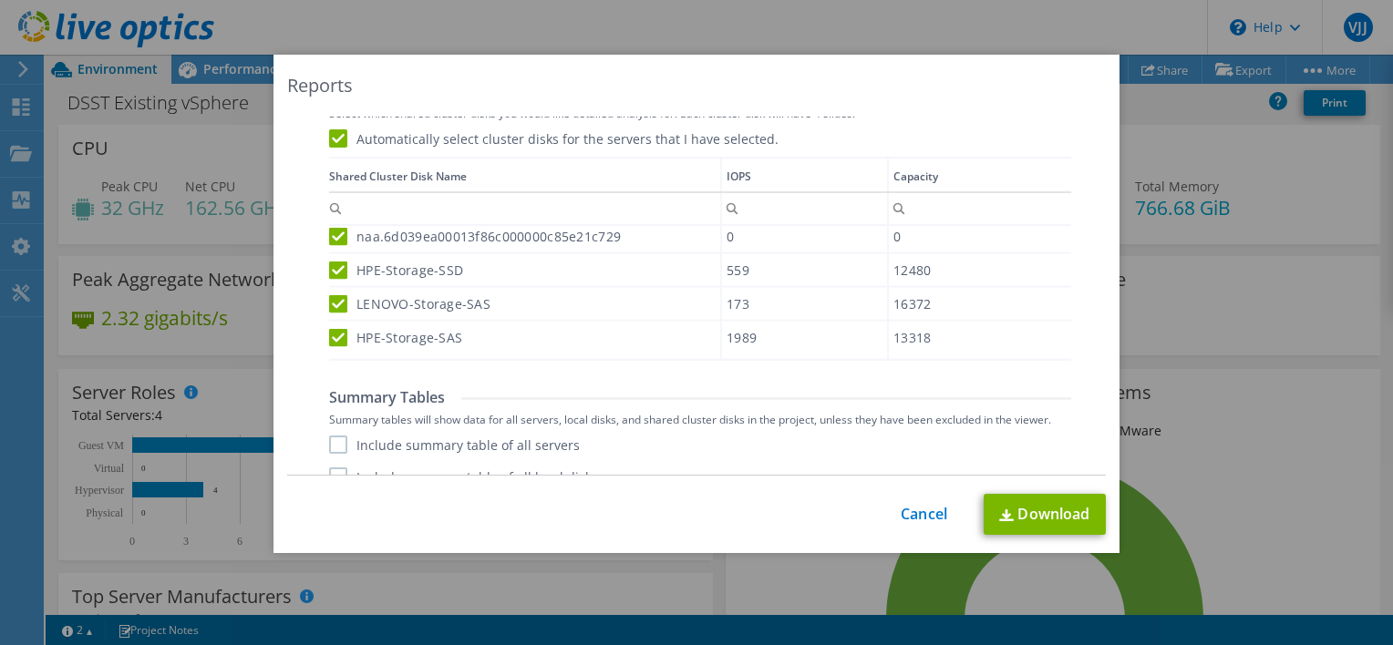
scroll to position [1114, 0]
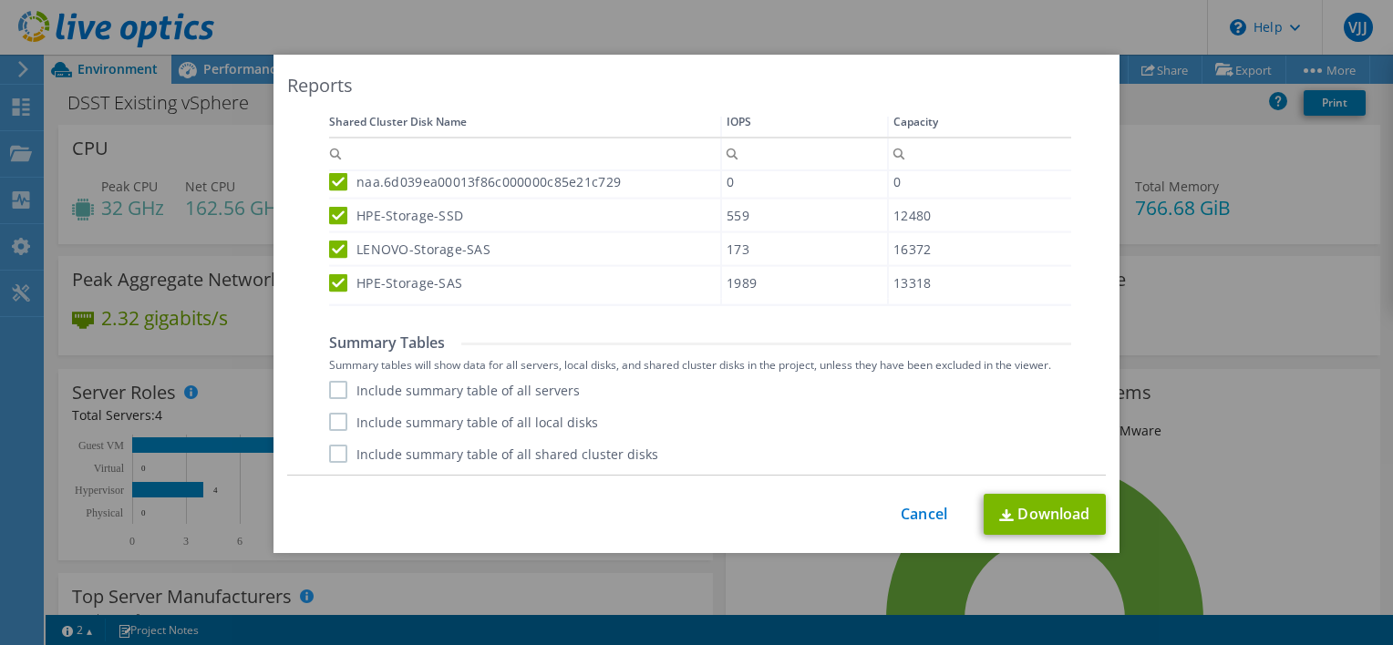
click at [329, 386] on label "Include summary table of all servers" at bounding box center [454, 390] width 251 height 18
click at [0, 0] on input "Include summary table of all servers" at bounding box center [0, 0] width 0 height 0
click at [332, 416] on label "Include summary table of all local disks" at bounding box center [463, 422] width 269 height 18
click at [0, 0] on input "Include summary table of all local disks" at bounding box center [0, 0] width 0 height 0
click at [332, 441] on div "Include summary table of all servers Include summary table of all local disks I…" at bounding box center [700, 422] width 742 height 82
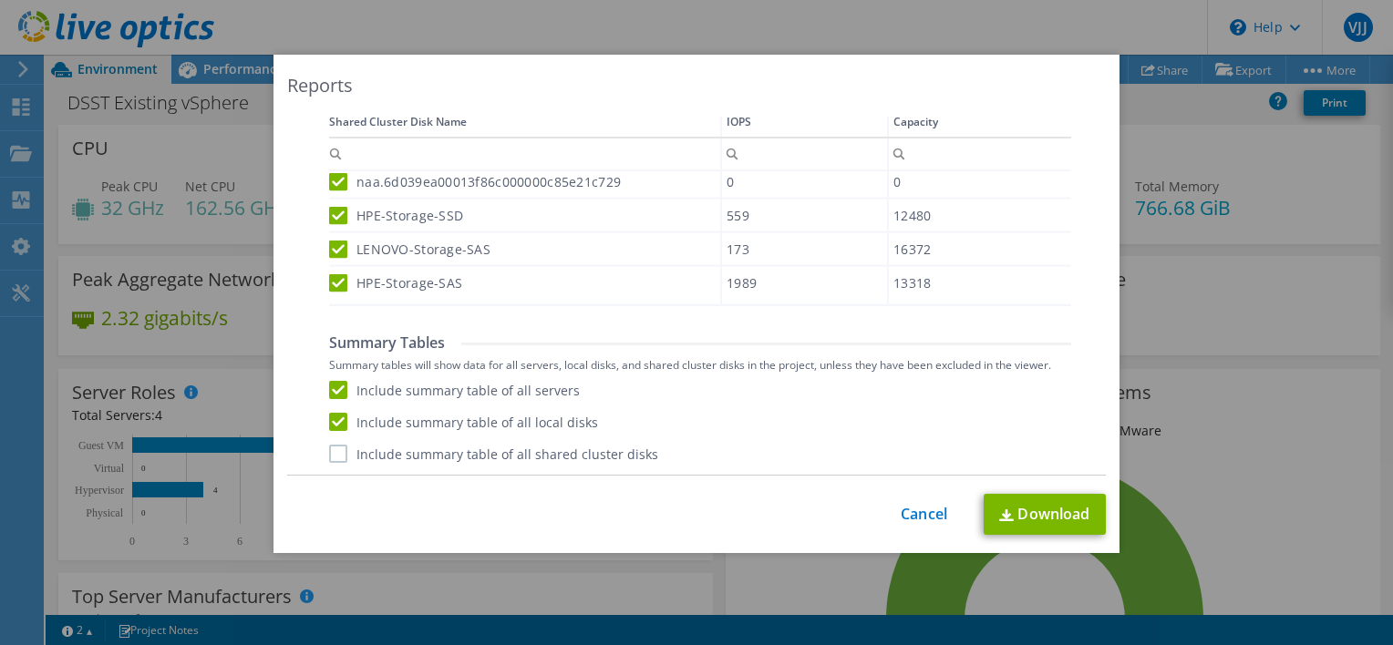
click at [332, 453] on label "Include summary table of all shared cluster disks" at bounding box center [493, 454] width 329 height 18
click at [0, 0] on input "Include summary table of all shared cluster disks" at bounding box center [0, 0] width 0 height 0
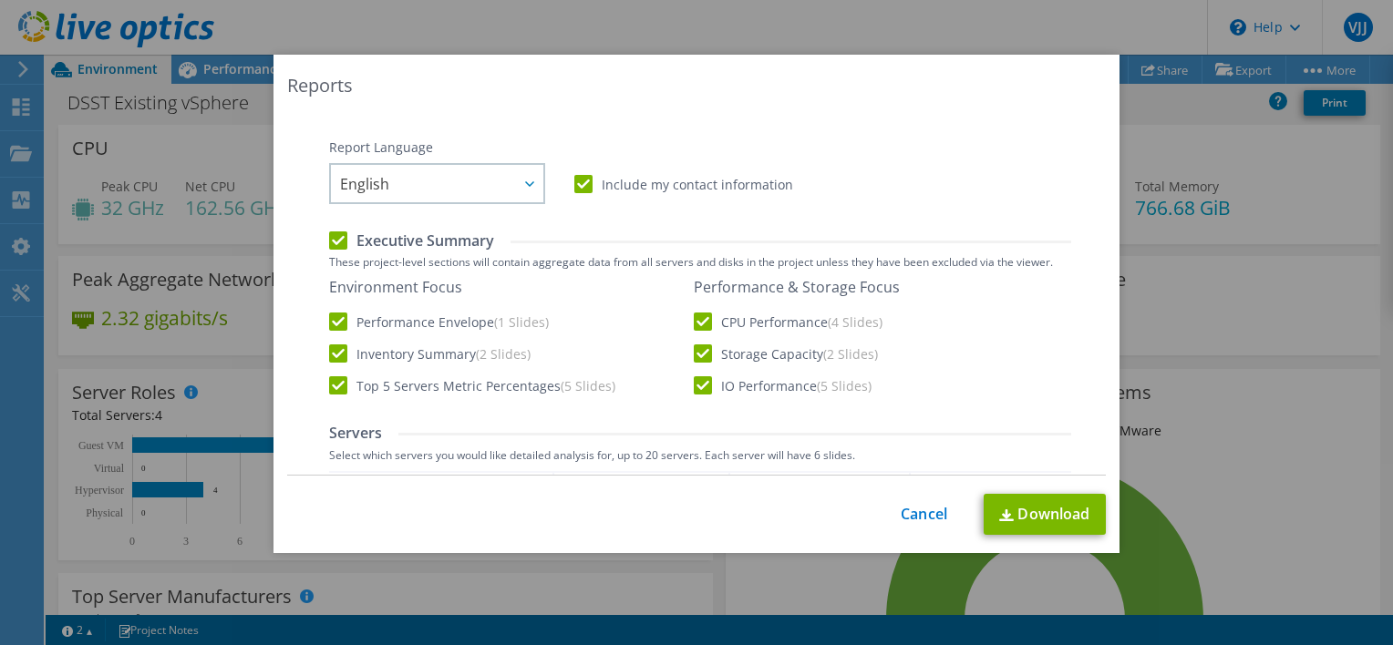
scroll to position [638, 0]
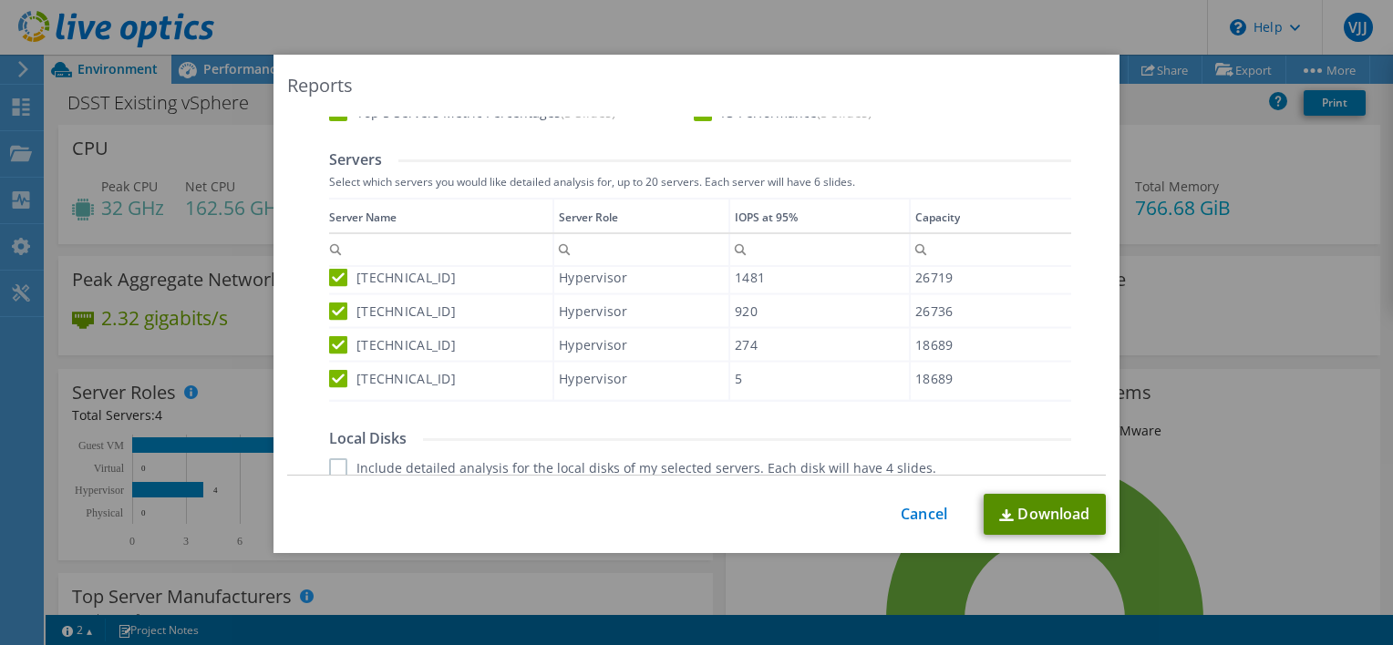
click at [1040, 511] on link "Download" at bounding box center [1045, 514] width 122 height 41
click at [1206, 300] on div "Reports Select Region for Cloud Pricing Asia Pacific ([GEOGRAPHIC_DATA]) [GEOGR…" at bounding box center [696, 323] width 1393 height 536
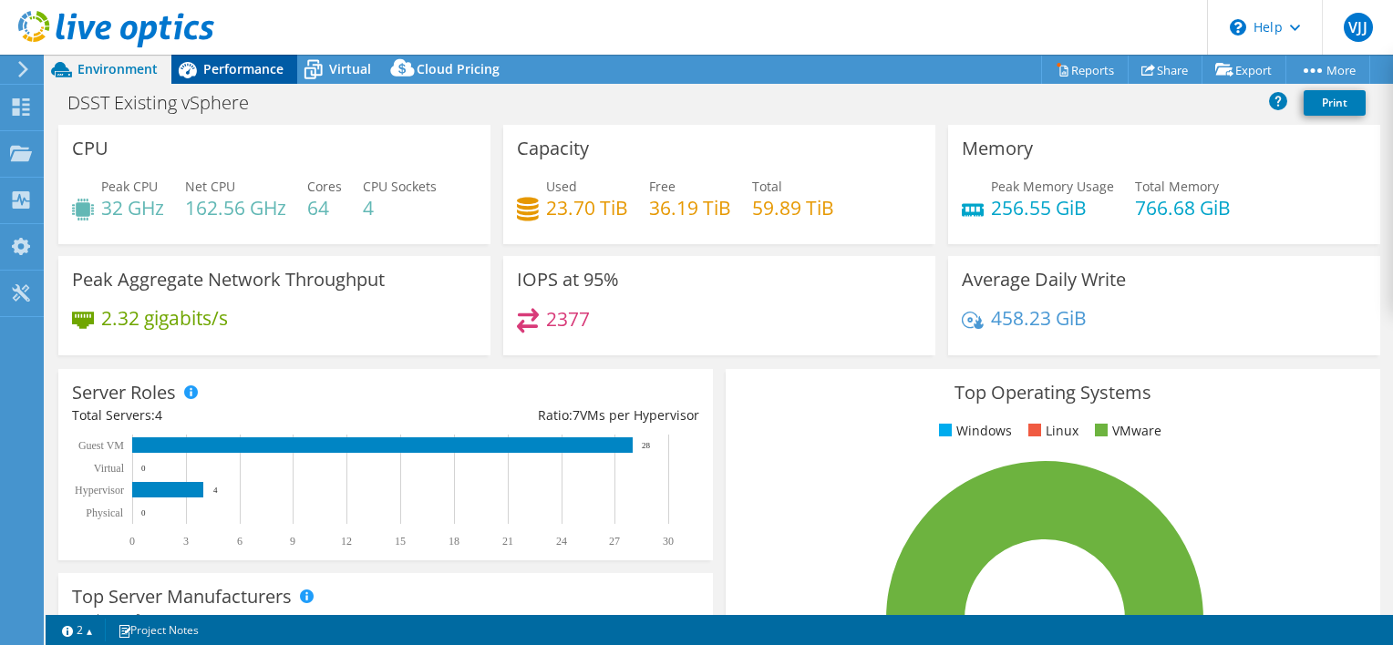
click at [270, 76] on span "Performance" at bounding box center [243, 68] width 80 height 17
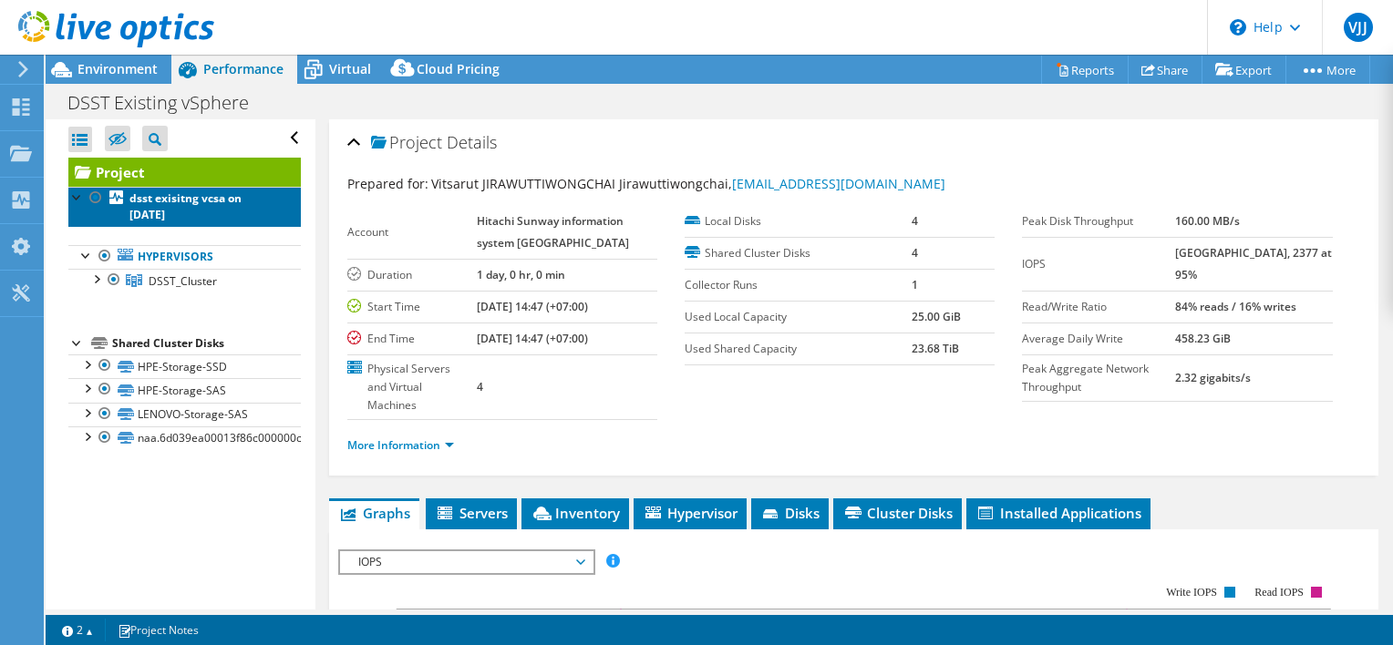
click at [154, 208] on b "dsst exisitng vcsa on [DATE]" at bounding box center [185, 207] width 112 height 32
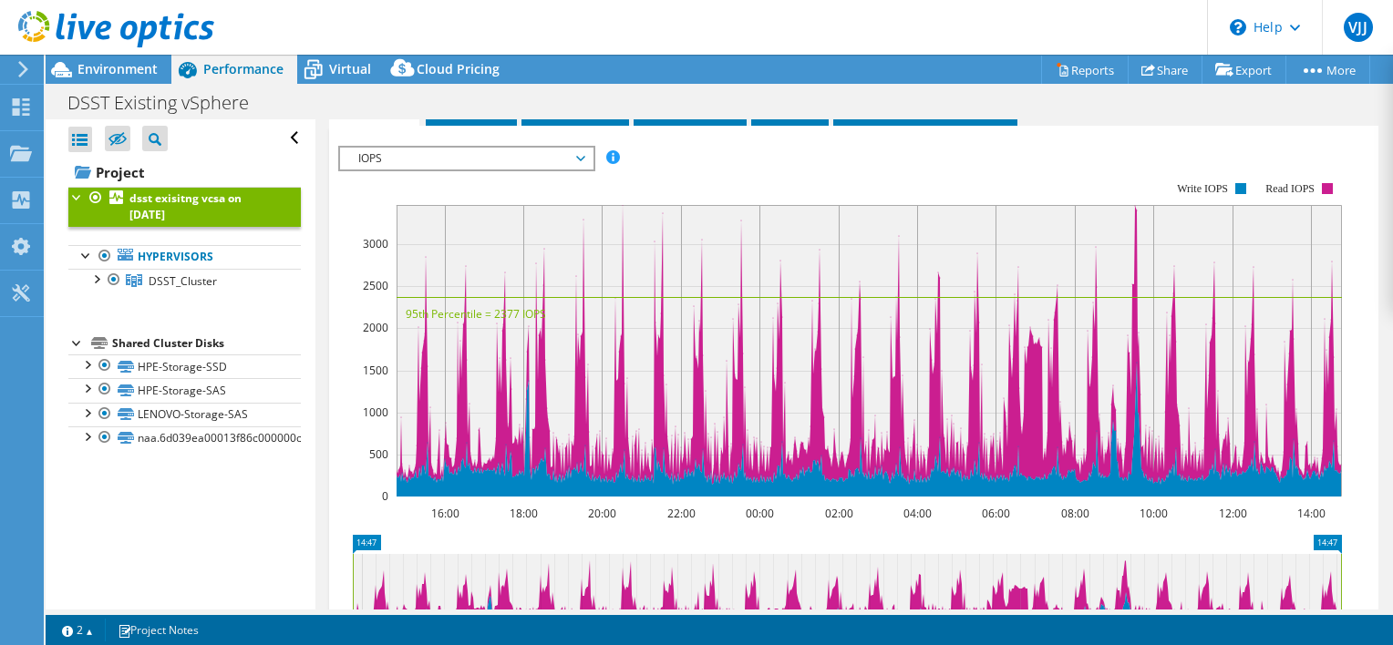
scroll to position [0, 0]
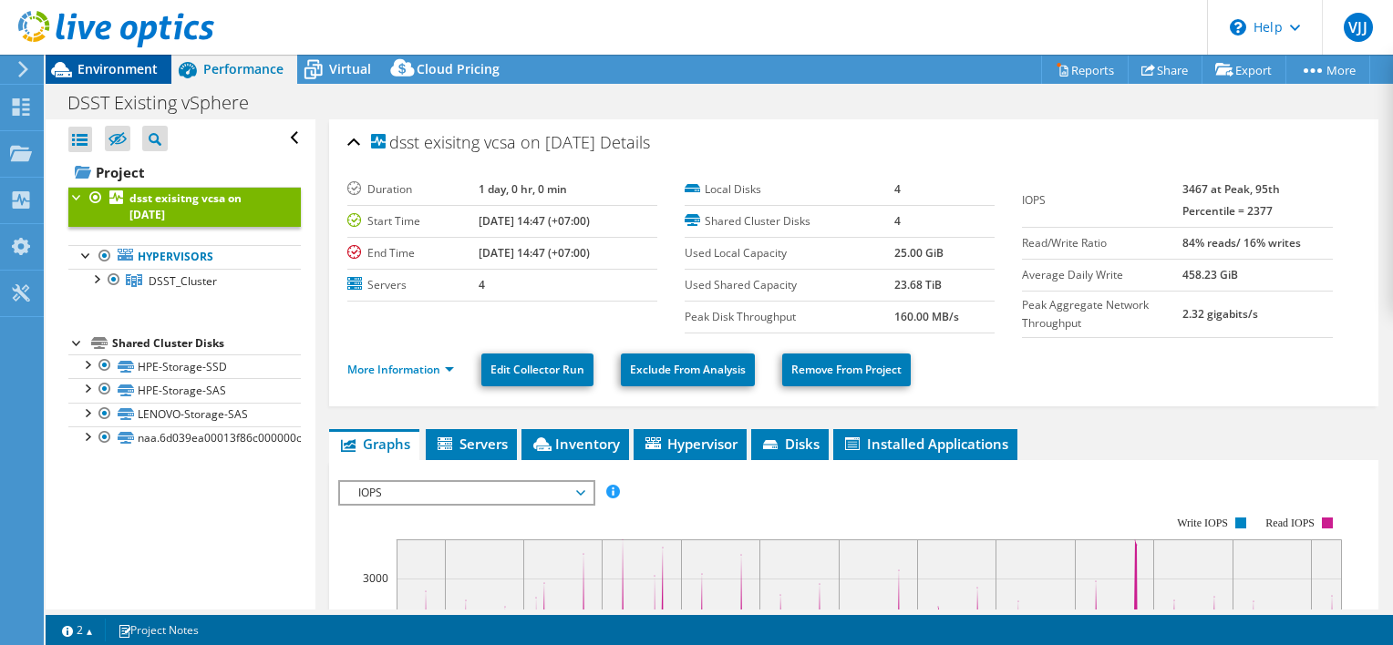
click at [135, 73] on span "Environment" at bounding box center [117, 68] width 80 height 17
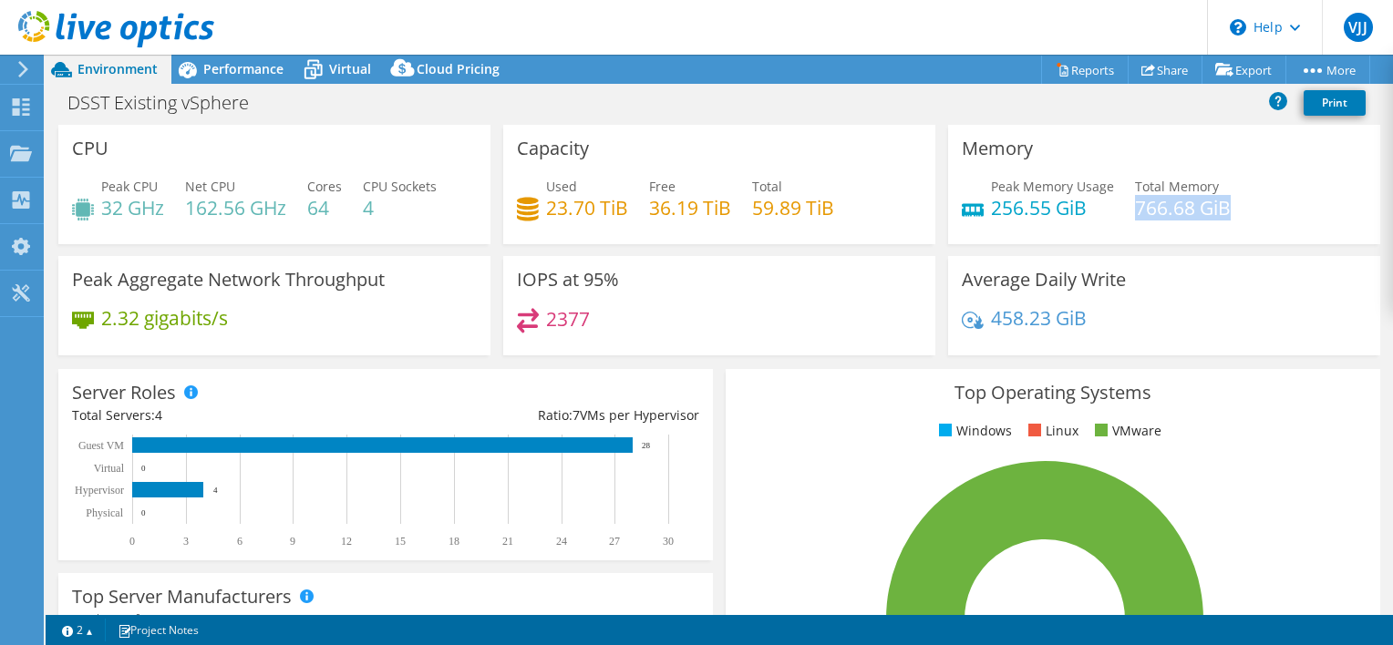
drag, startPoint x: 1128, startPoint y: 203, endPoint x: 1232, endPoint y: 197, distance: 105.0
click at [1232, 197] on div "Peak Memory Usage 256.55 GiB Total Memory 766.68 GiB" at bounding box center [1164, 206] width 405 height 59
drag, startPoint x: 1232, startPoint y: 197, endPoint x: 1191, endPoint y: 201, distance: 41.2
click at [1191, 201] on h4 "766.68 GiB" at bounding box center [1183, 208] width 96 height 20
click at [1185, 207] on h4 "766.68 GiB" at bounding box center [1183, 208] width 96 height 20
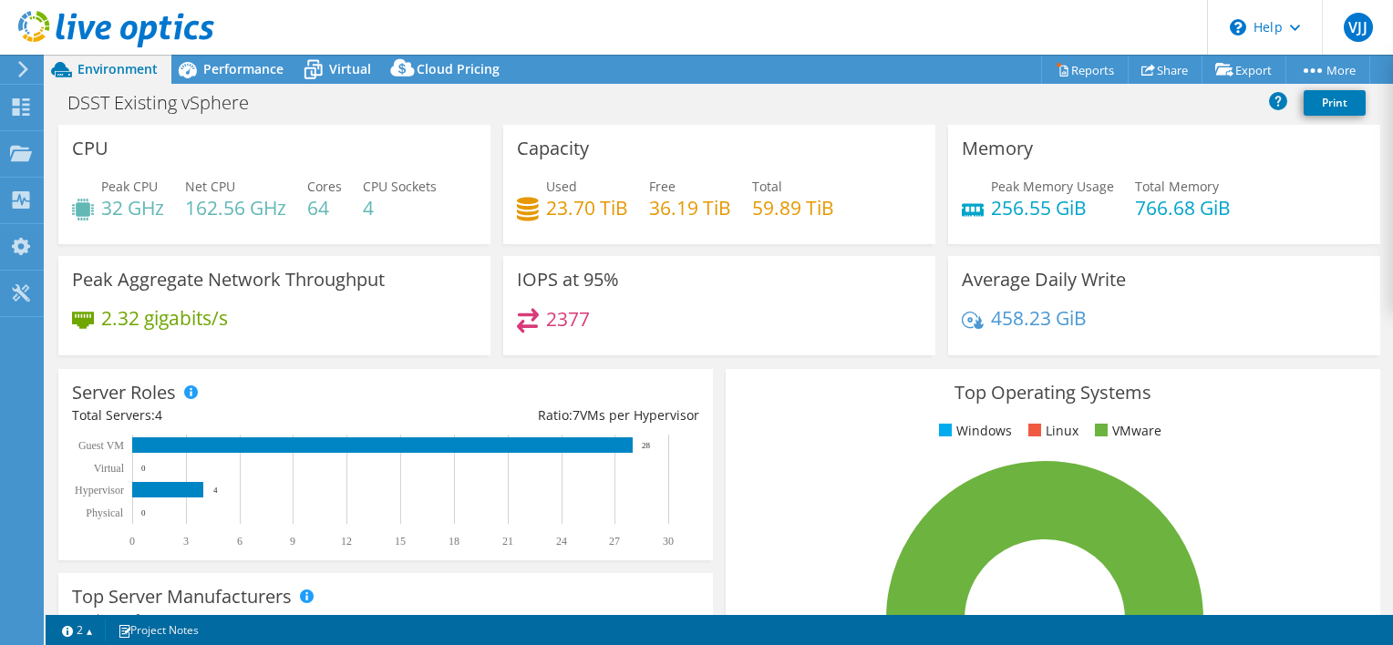
drag, startPoint x: 622, startPoint y: 106, endPoint x: 583, endPoint y: 97, distance: 39.4
click at [621, 105] on div "DSST Existing vSphere Print" at bounding box center [719, 103] width 1347 height 34
click at [237, 74] on span "Performance" at bounding box center [243, 68] width 80 height 17
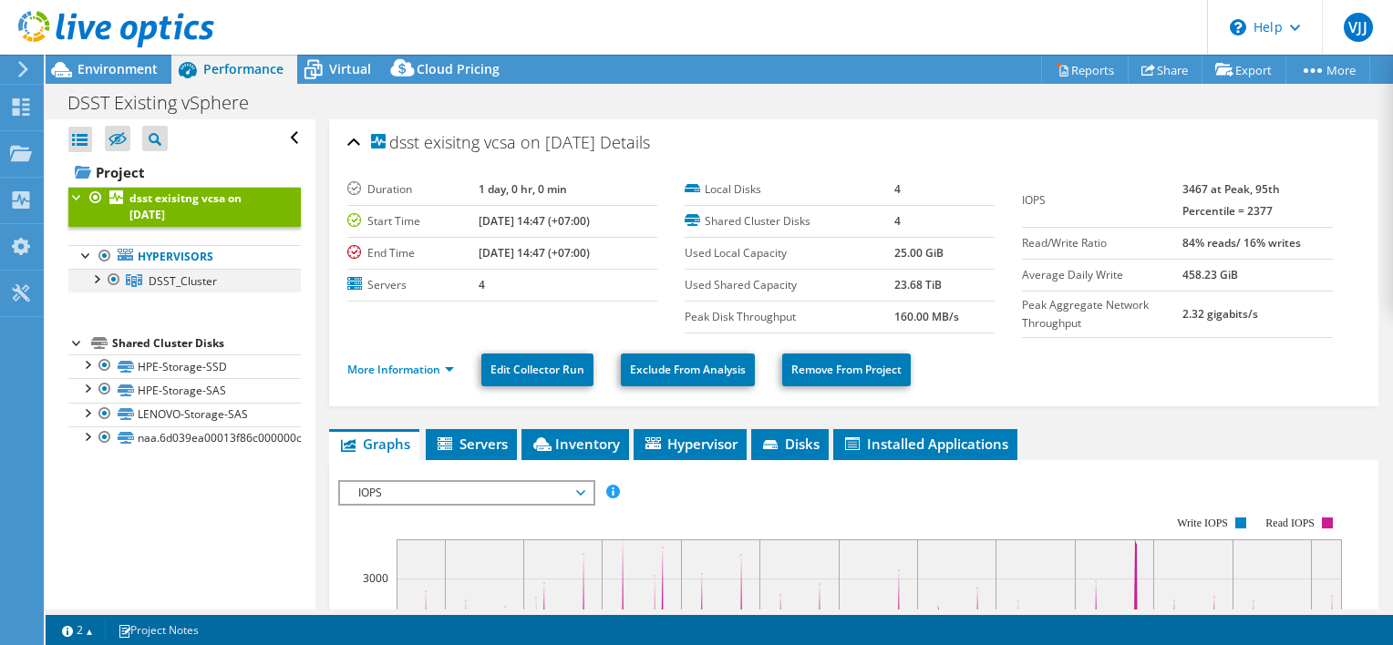
click at [102, 276] on div at bounding box center [96, 278] width 18 height 18
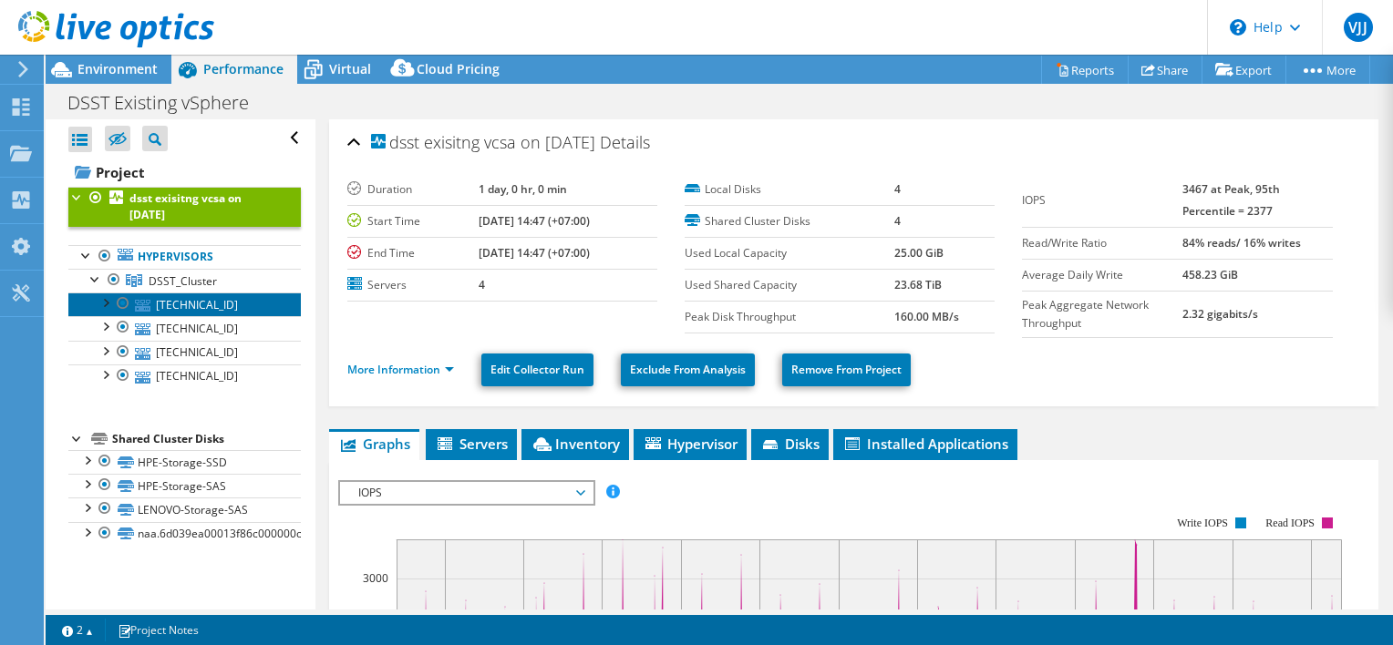
click at [152, 299] on link "[TECHNICAL_ID]" at bounding box center [184, 305] width 232 height 24
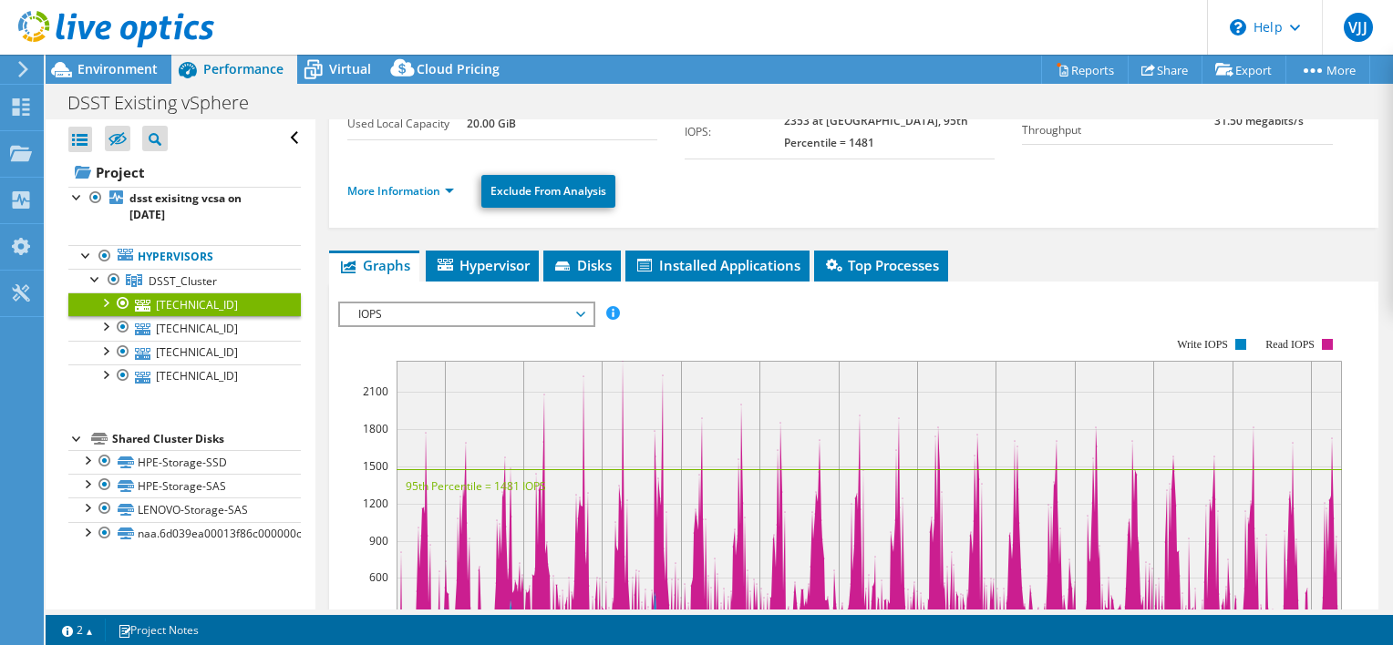
scroll to position [182, 0]
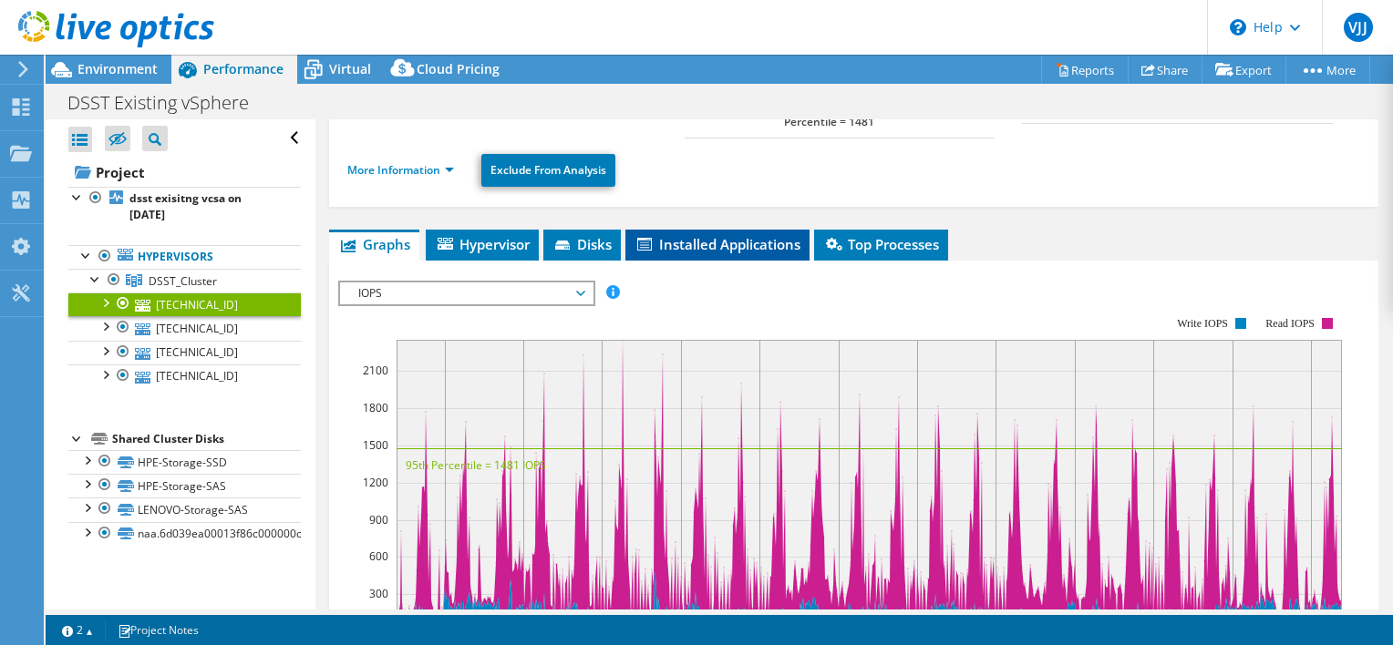
click at [726, 235] on span "Installed Applications" at bounding box center [717, 244] width 166 height 18
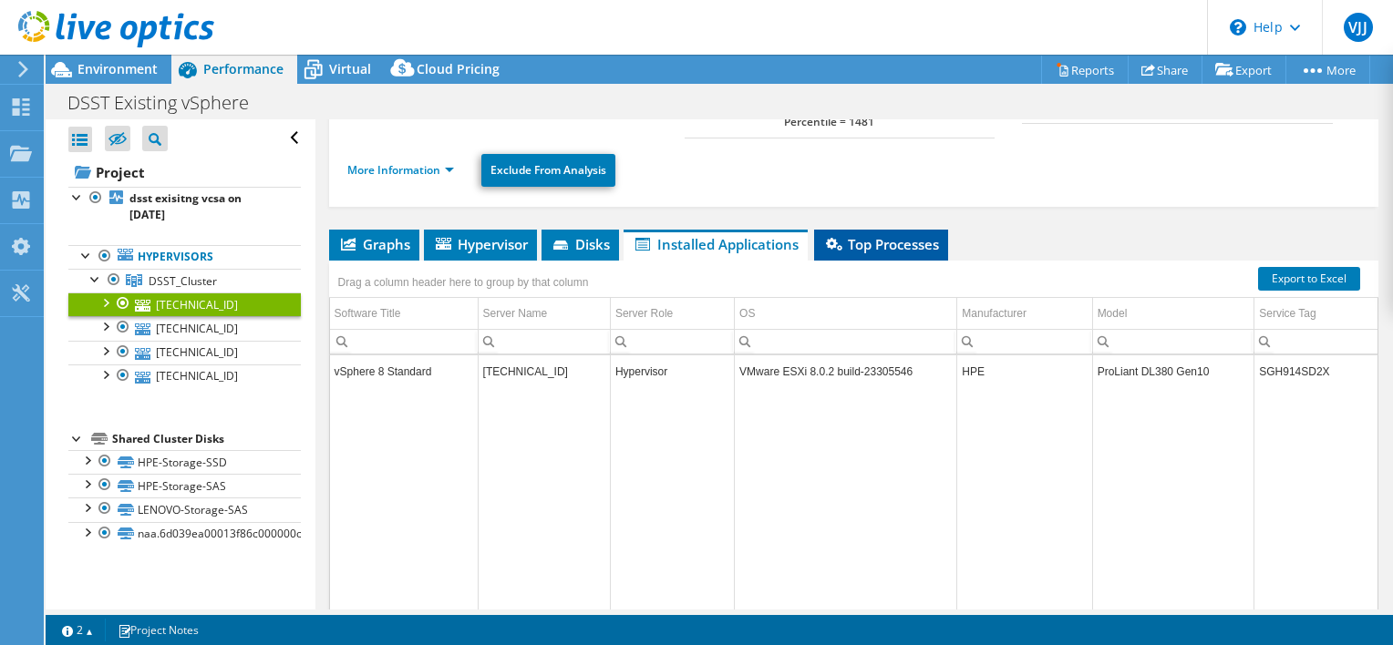
click at [917, 235] on span "Top Processes" at bounding box center [881, 244] width 116 height 18
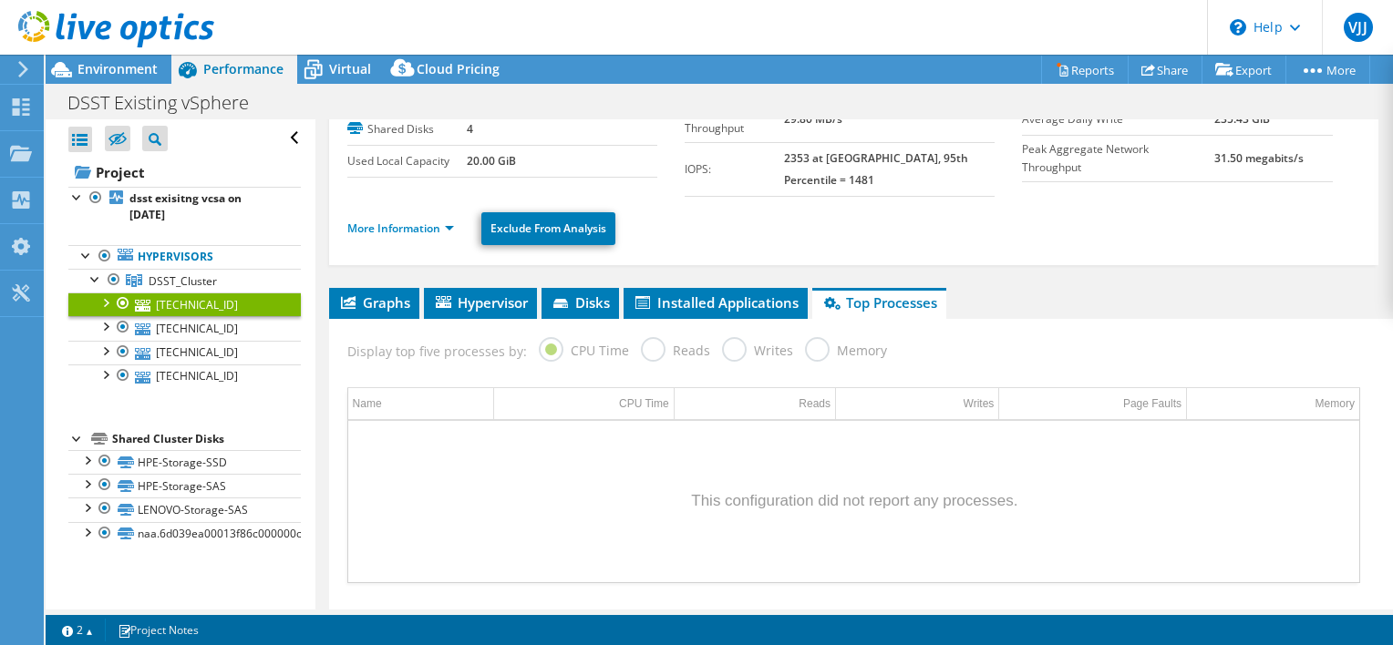
scroll to position [0, 0]
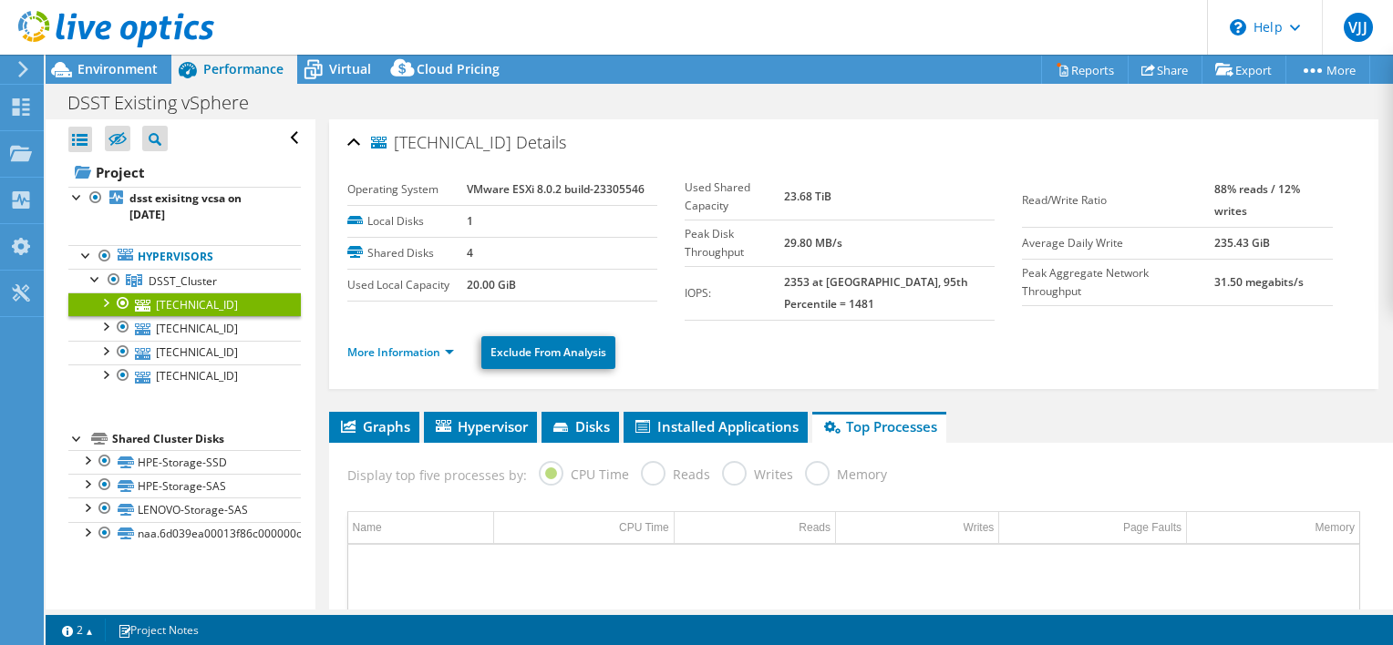
click at [108, 302] on div at bounding box center [105, 302] width 18 height 18
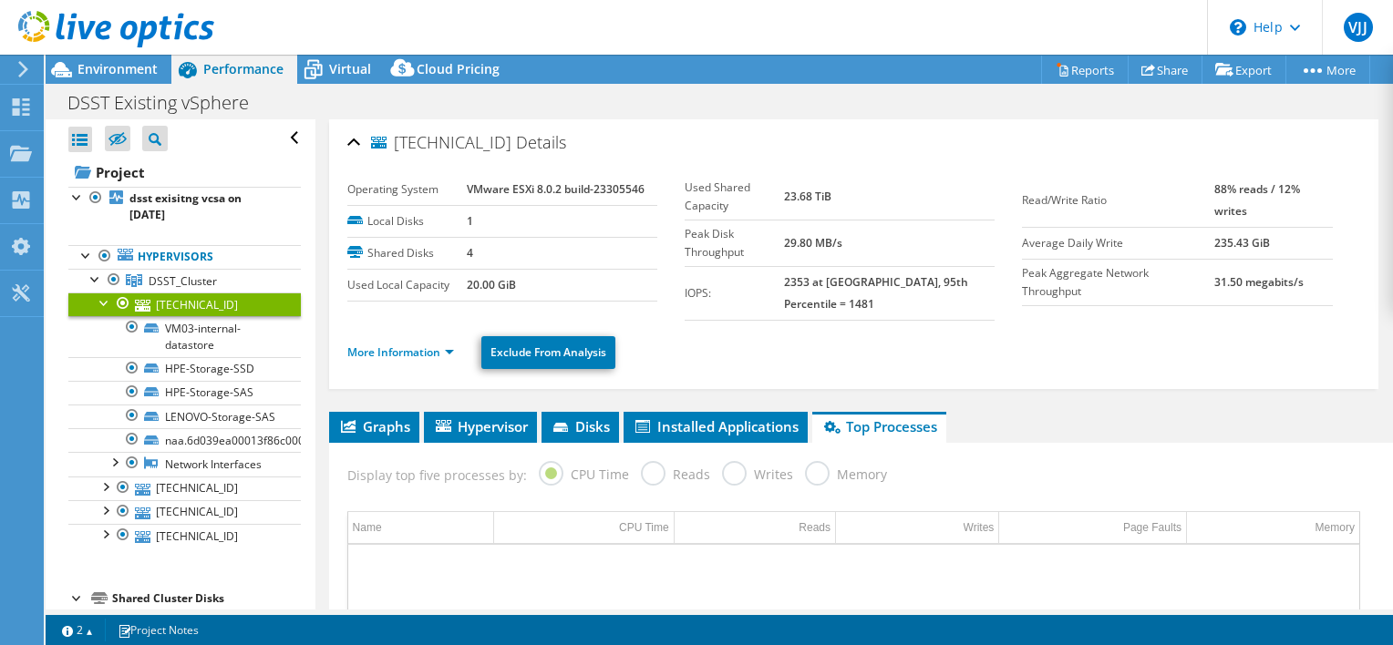
click at [108, 302] on div at bounding box center [105, 302] width 18 height 18
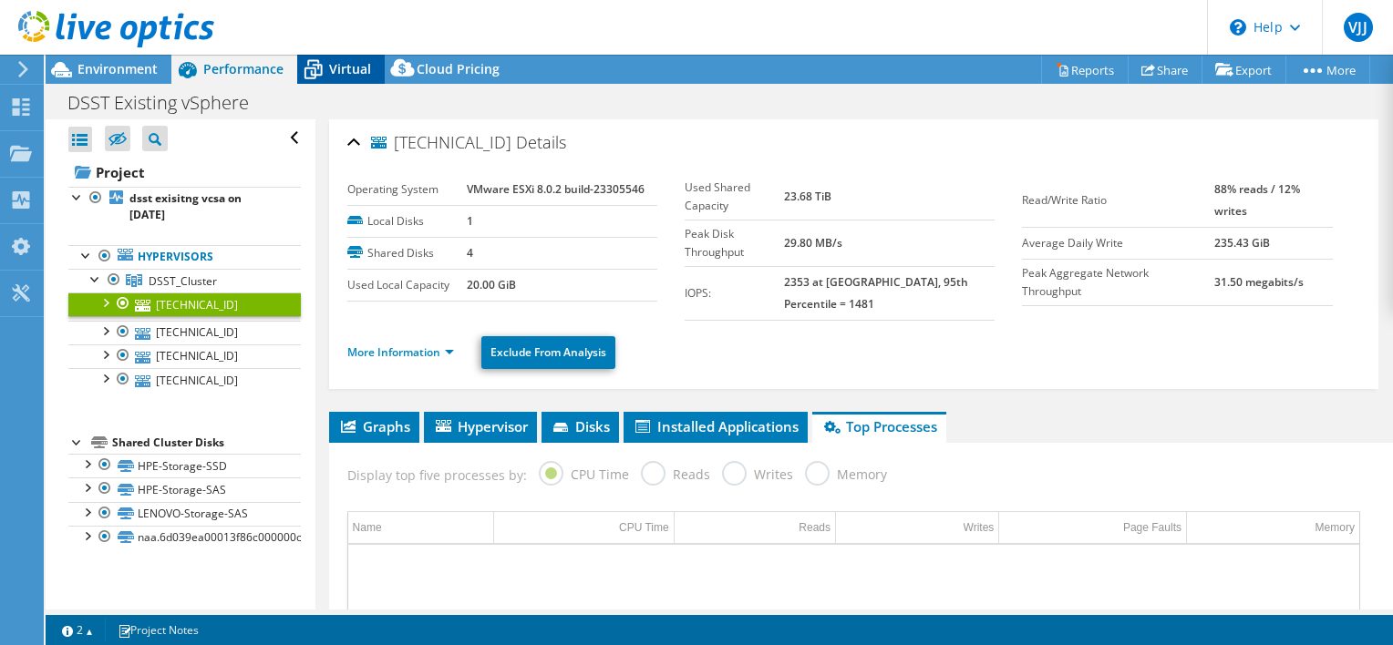
click at [310, 80] on icon at bounding box center [313, 70] width 32 height 32
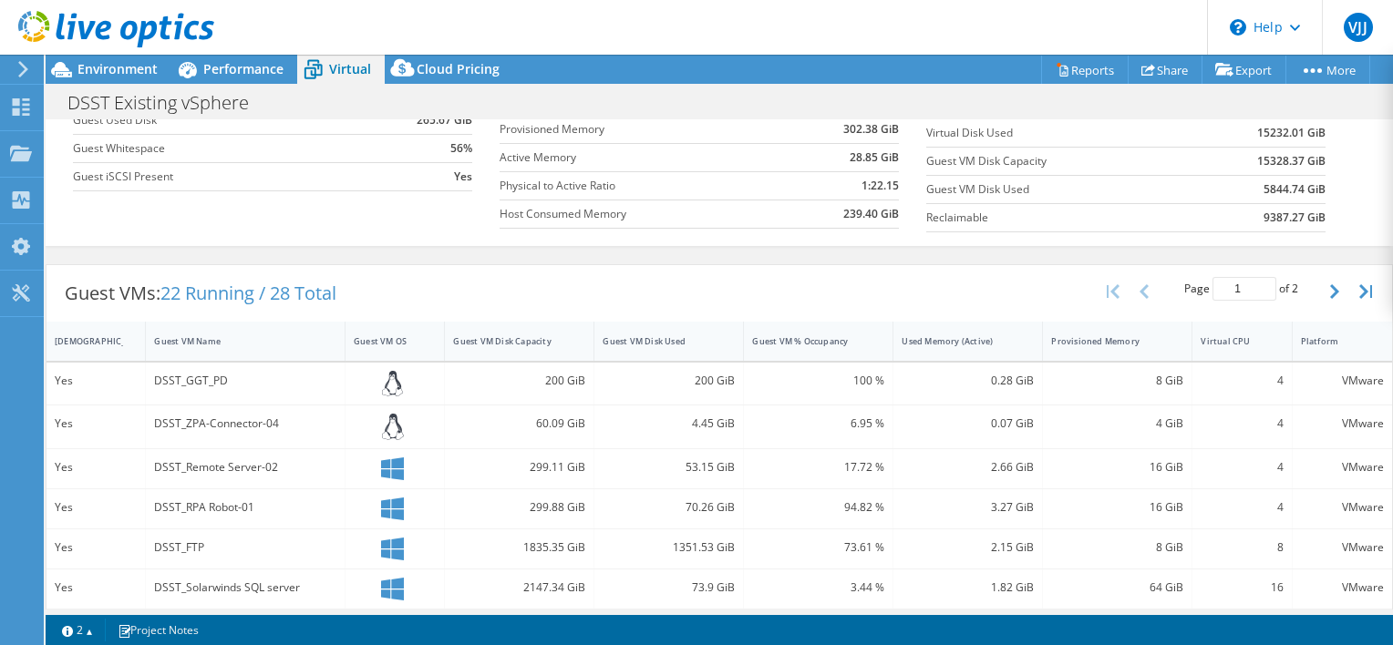
scroll to position [273, 0]
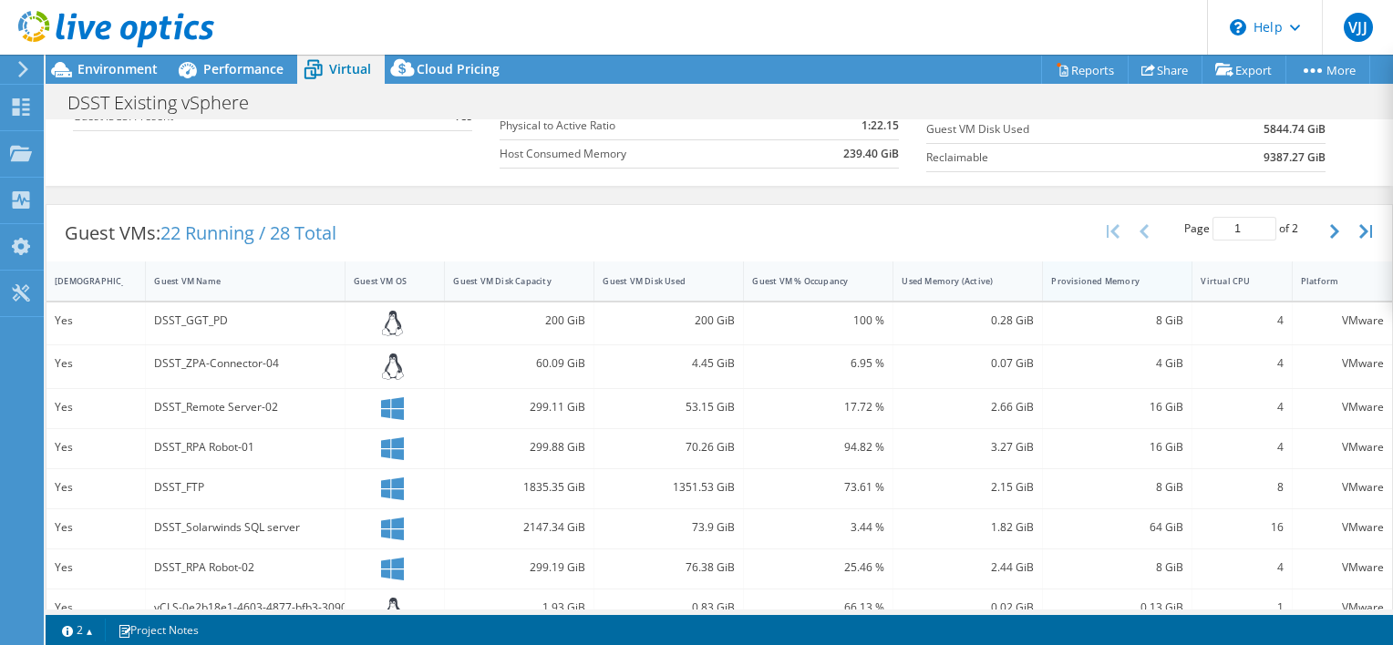
click at [1079, 281] on div "Provisioned Memory" at bounding box center [1106, 281] width 110 height 12
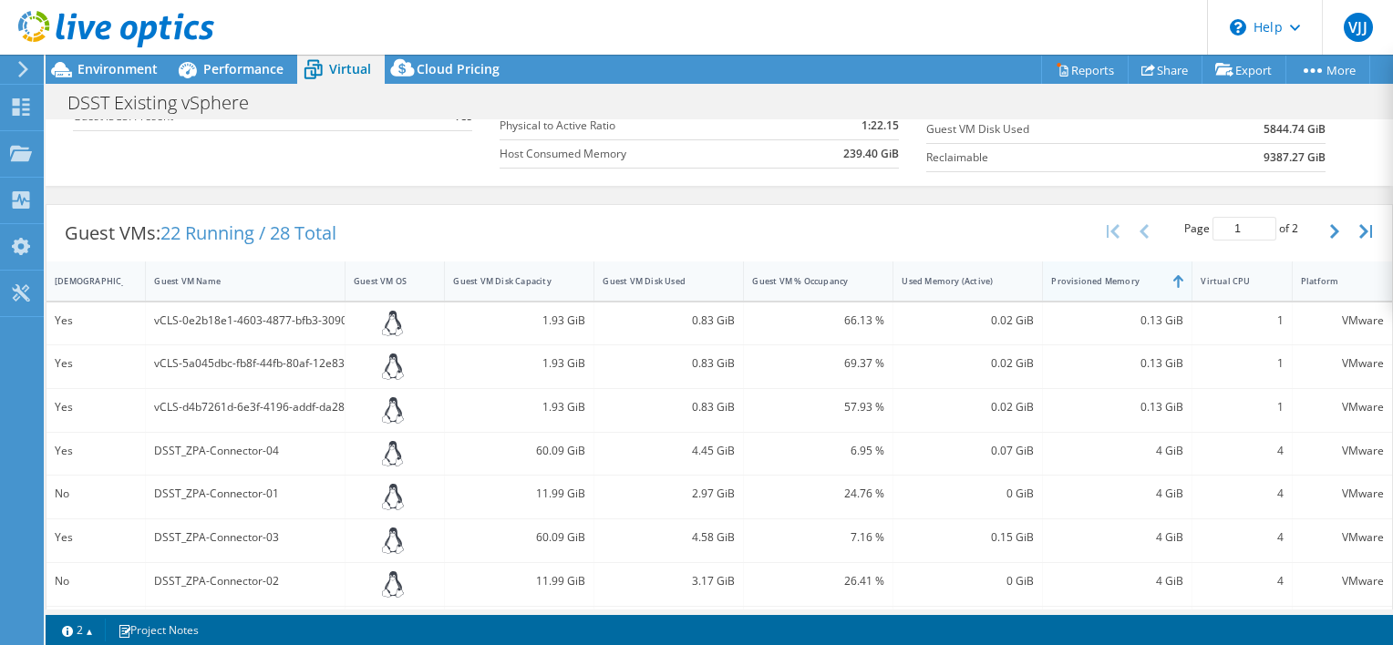
click at [1094, 280] on div "Provisioned Memory" at bounding box center [1106, 281] width 110 height 12
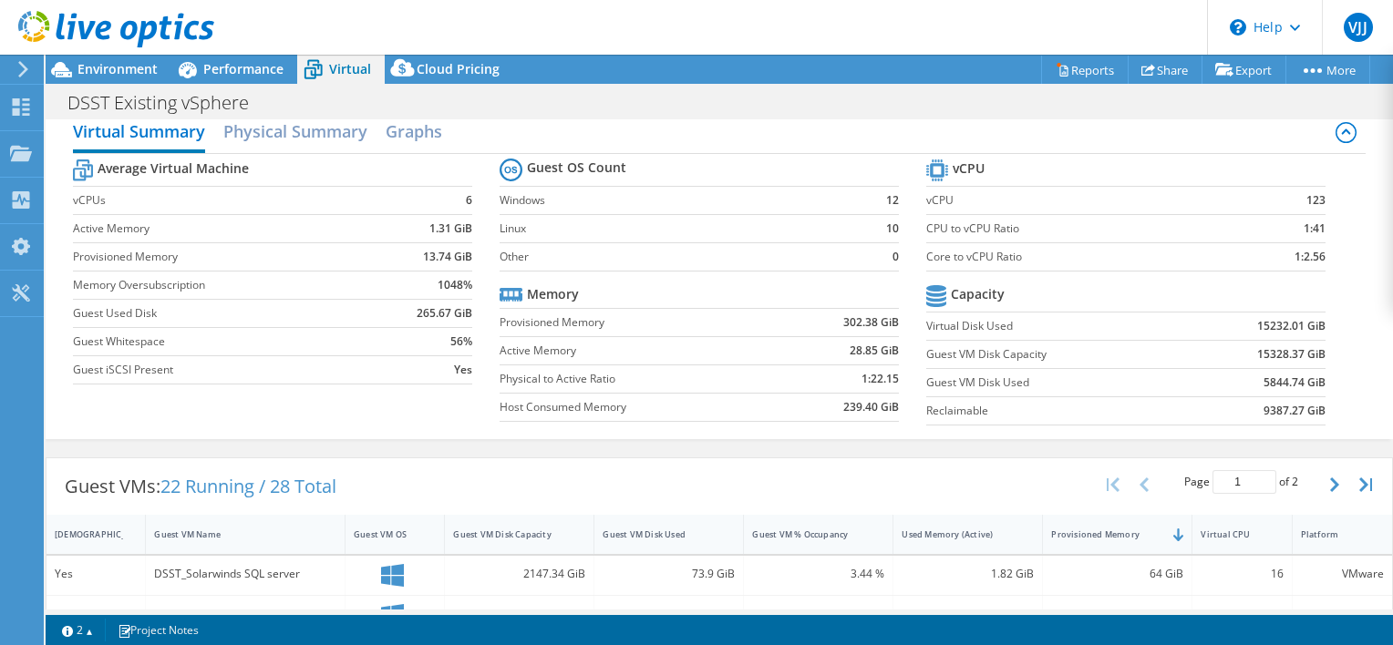
scroll to position [0, 0]
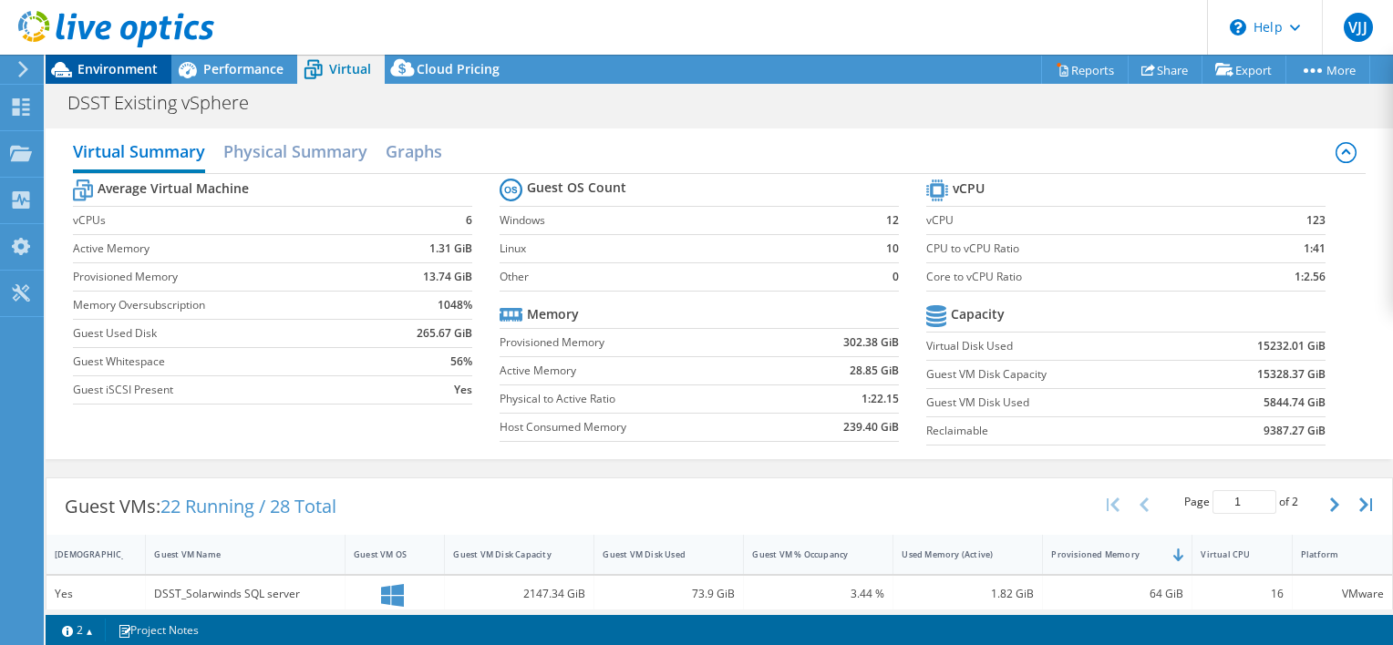
click at [123, 66] on span "Environment" at bounding box center [117, 68] width 80 height 17
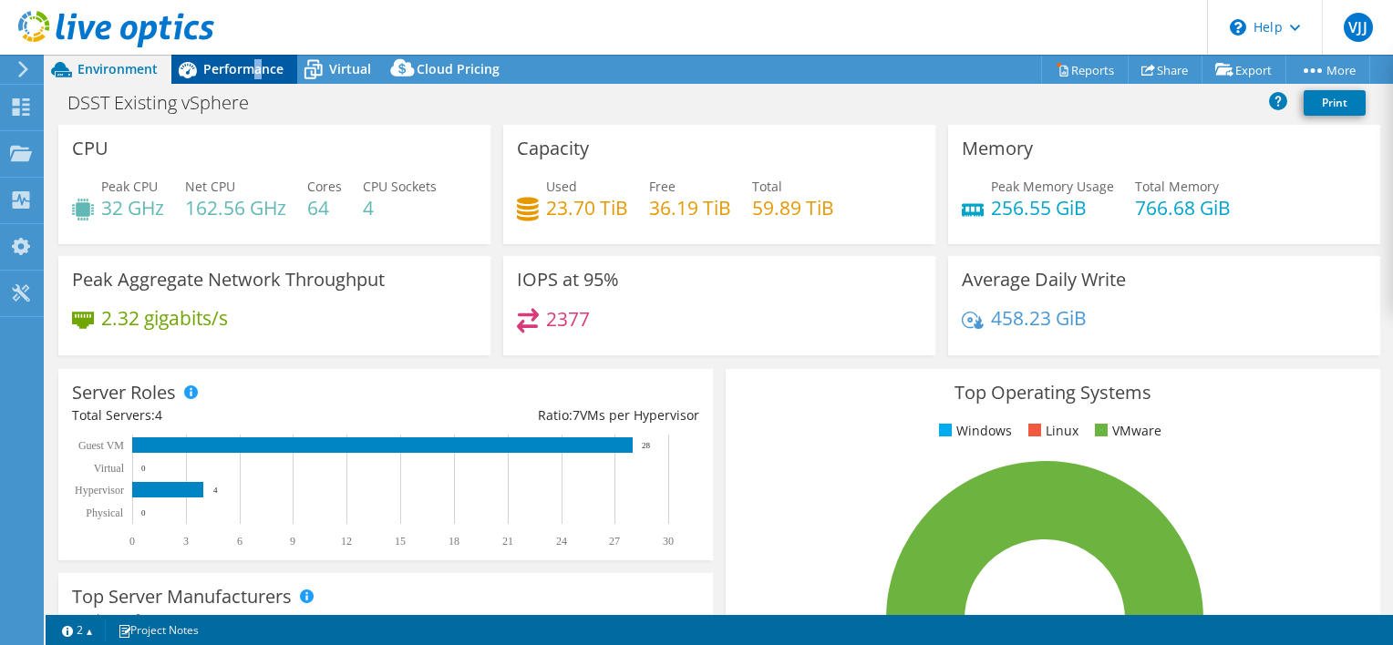
click at [257, 68] on span "Performance" at bounding box center [243, 68] width 80 height 17
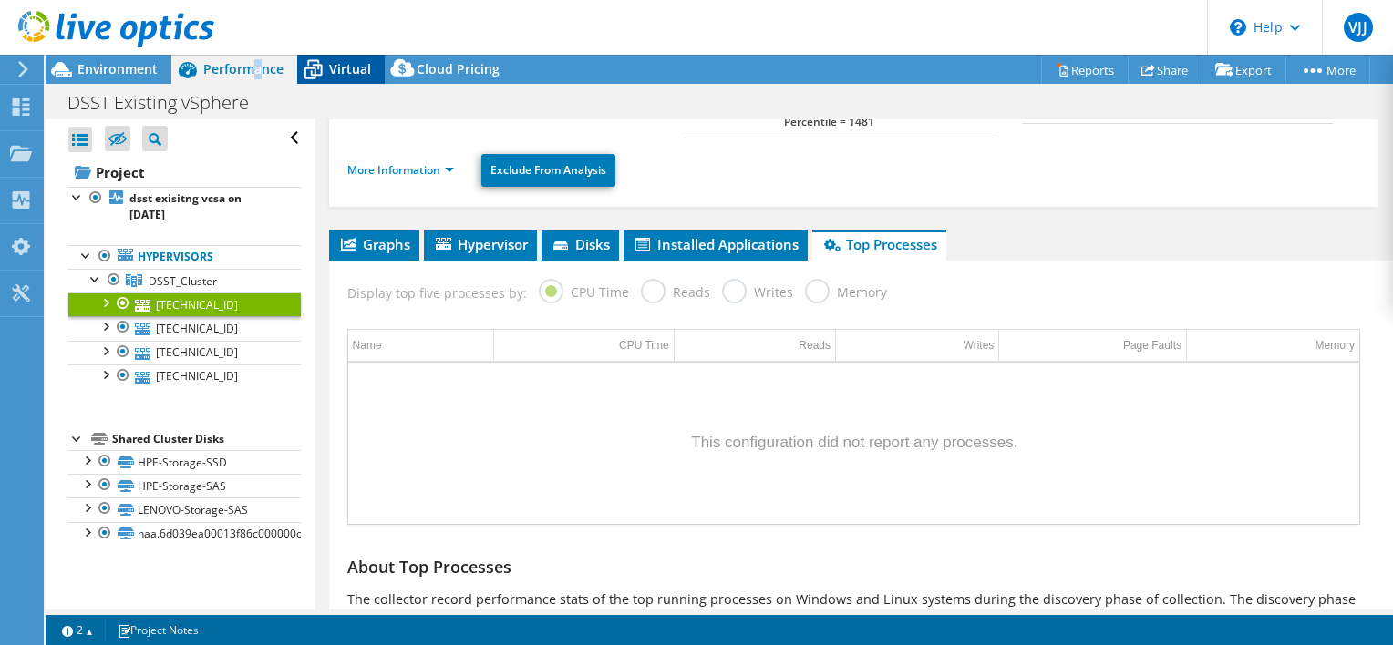
drag, startPoint x: 260, startPoint y: 68, endPoint x: 332, endPoint y: 68, distance: 72.0
click at [331, 68] on span "Virtual" at bounding box center [350, 68] width 42 height 17
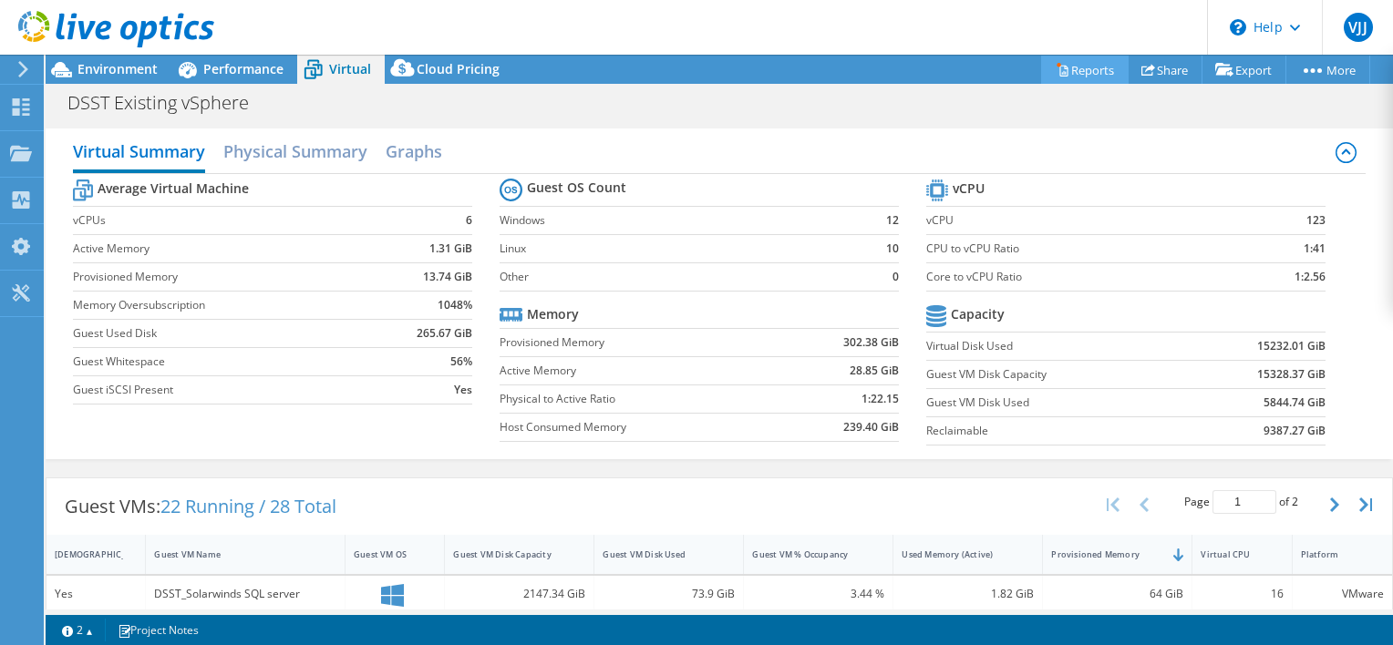
click at [1094, 67] on link "Reports" at bounding box center [1085, 70] width 88 height 28
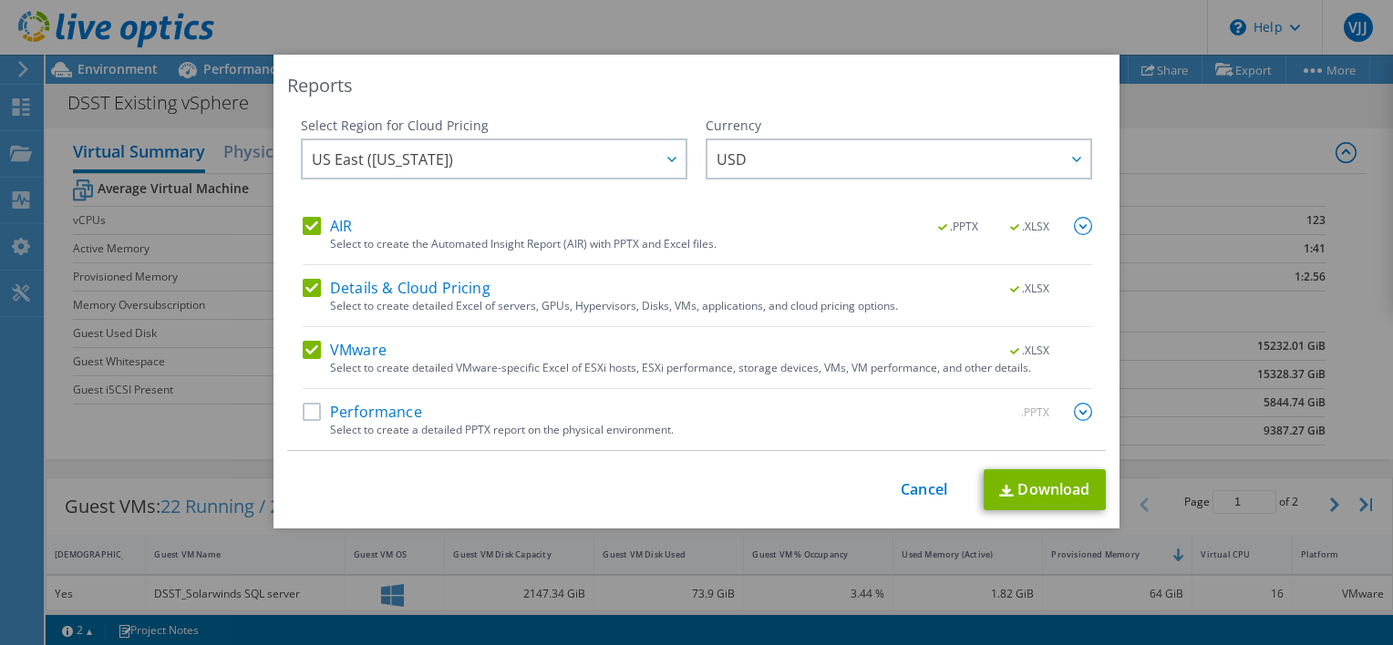
click at [317, 287] on label "Details & Cloud Pricing" at bounding box center [397, 288] width 188 height 18
click at [0, 0] on input "Details & Cloud Pricing" at bounding box center [0, 0] width 0 height 0
click at [303, 349] on label "VMware" at bounding box center [345, 350] width 84 height 18
click at [0, 0] on input "VMware" at bounding box center [0, 0] width 0 height 0
click at [303, 227] on label "AIR" at bounding box center [327, 226] width 49 height 18
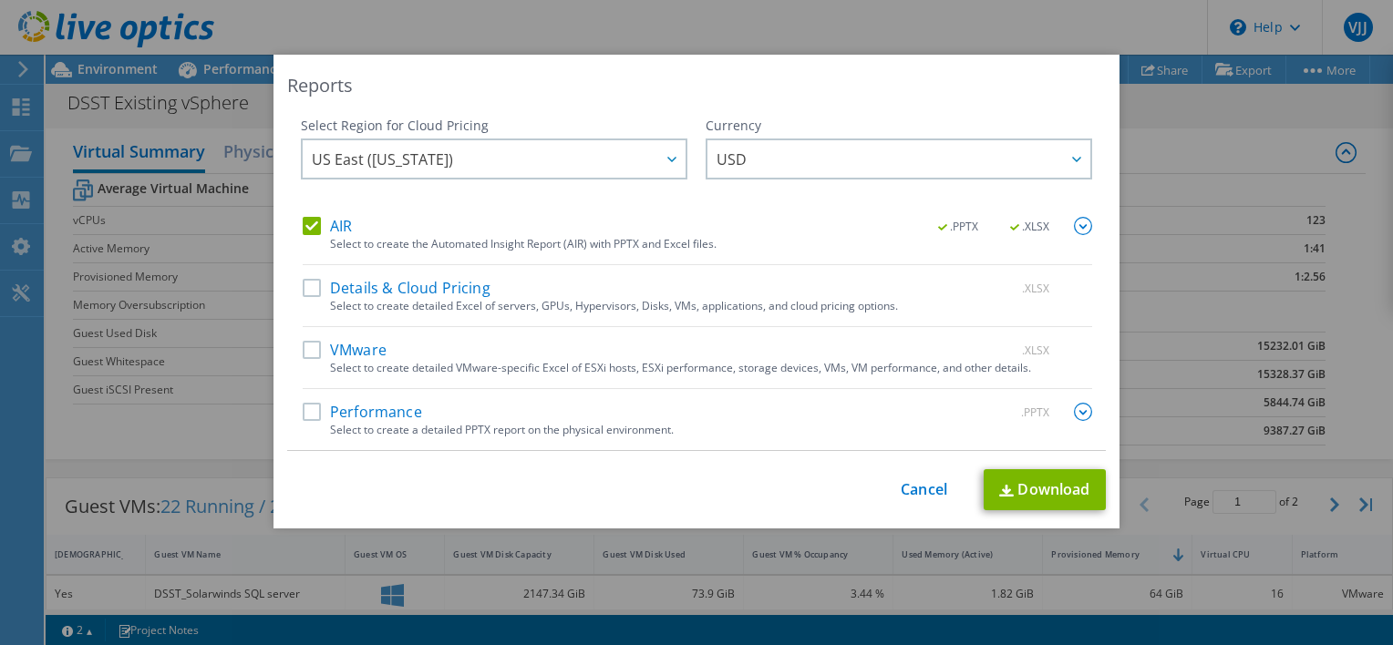
click at [0, 0] on input "AIR" at bounding box center [0, 0] width 0 height 0
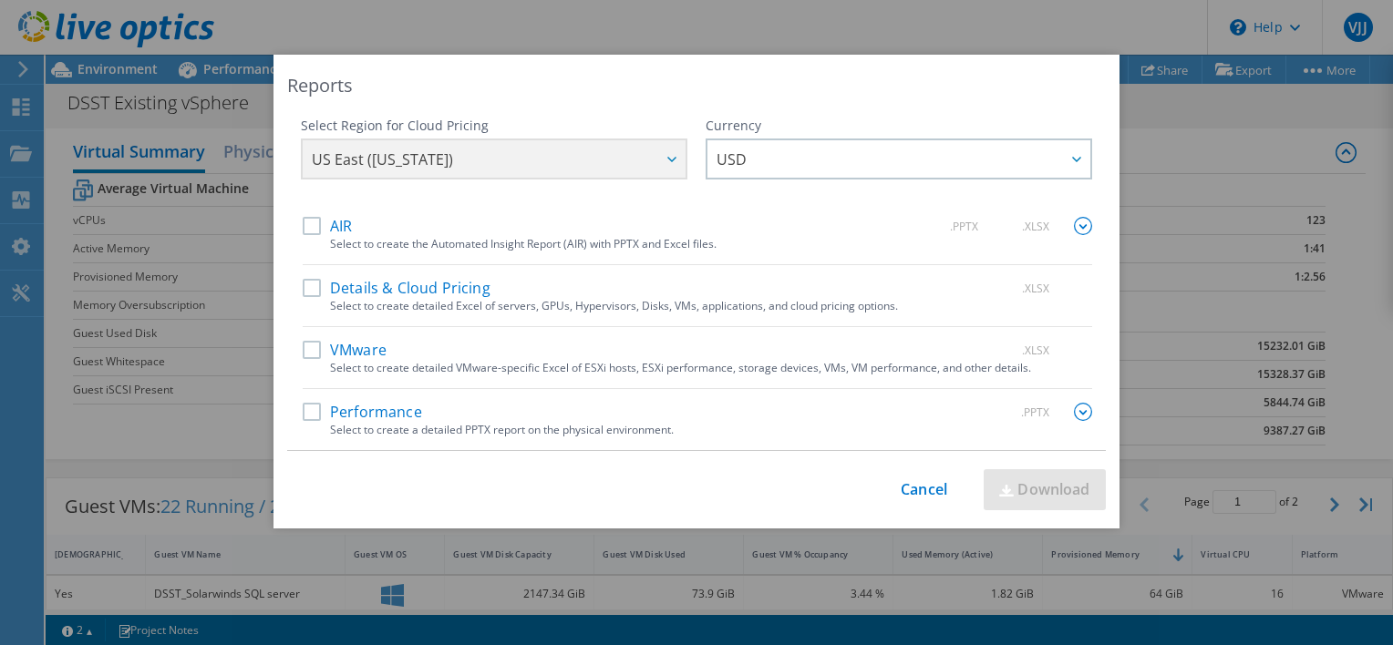
click at [329, 232] on label "AIR" at bounding box center [327, 226] width 49 height 18
click at [0, 0] on input "AIR" at bounding box center [0, 0] width 0 height 0
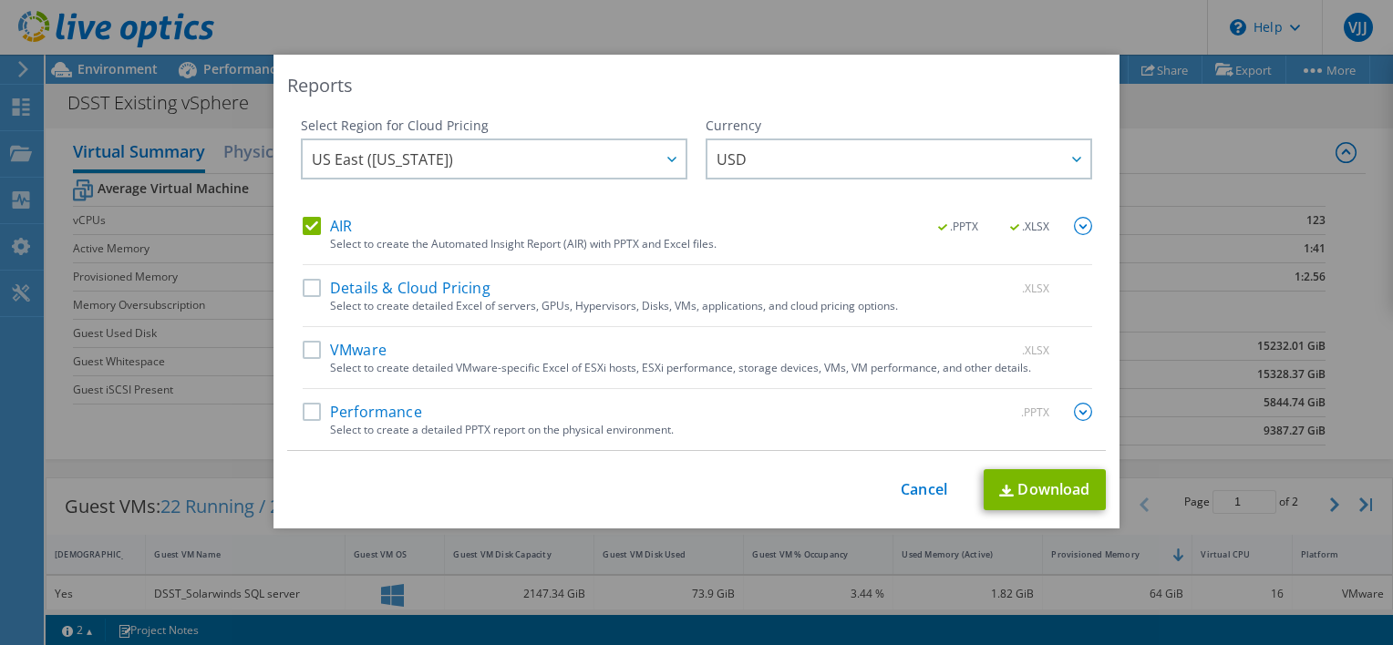
click at [1078, 229] on img at bounding box center [1083, 226] width 18 height 18
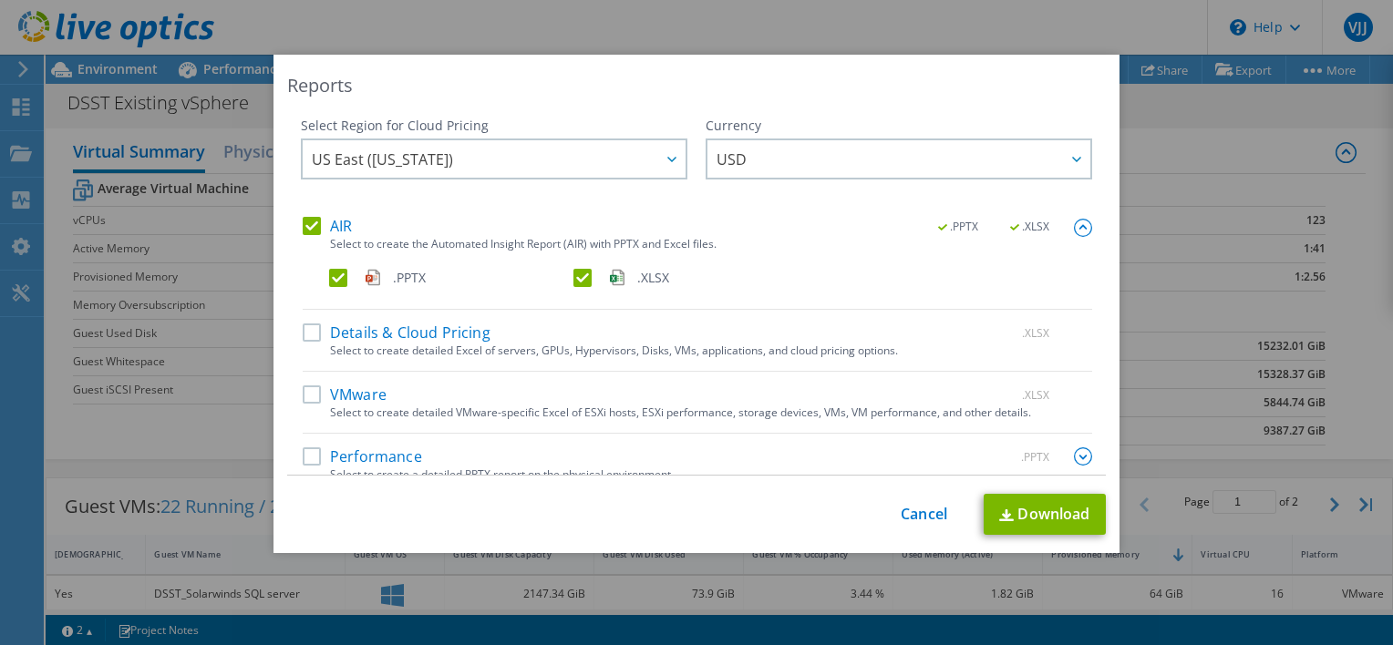
click at [329, 273] on label ".PPTX" at bounding box center [449, 278] width 241 height 18
click at [0, 0] on input ".PPTX" at bounding box center [0, 0] width 0 height 0
click at [303, 394] on label "VMware" at bounding box center [345, 395] width 84 height 18
click at [0, 0] on input "VMware" at bounding box center [0, 0] width 0 height 0
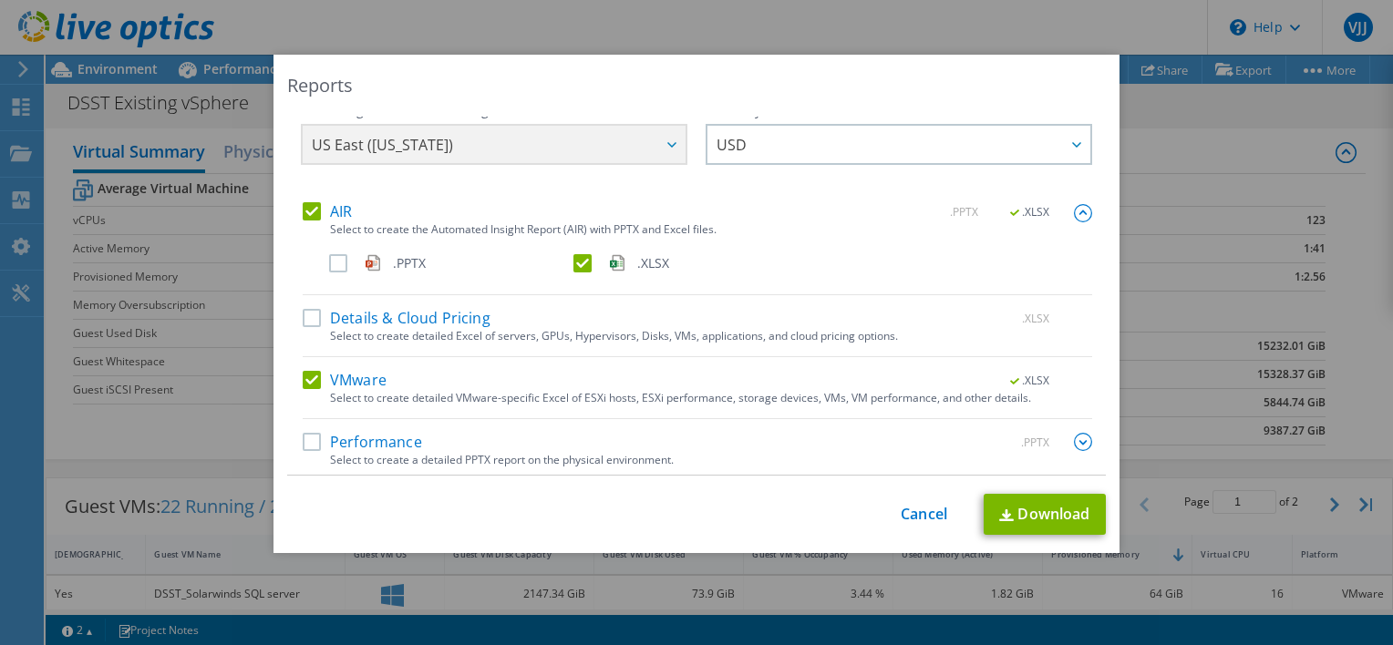
scroll to position [19, 0]
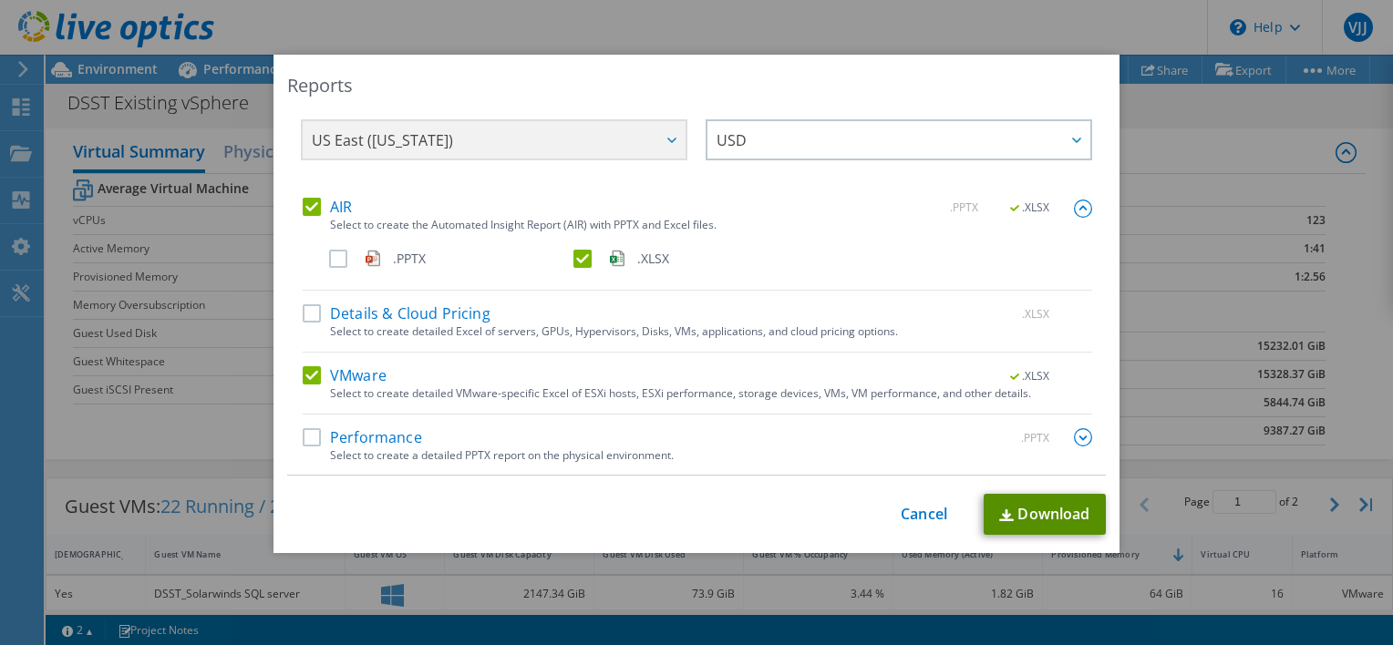
click at [1017, 517] on link "Download" at bounding box center [1045, 514] width 122 height 41
